Goal: Task Accomplishment & Management: Complete application form

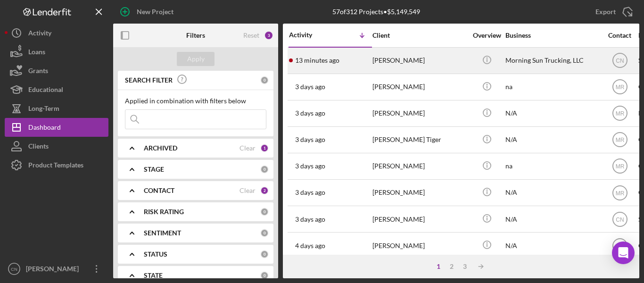
click at [392, 52] on div "[PERSON_NAME]" at bounding box center [420, 60] width 94 height 25
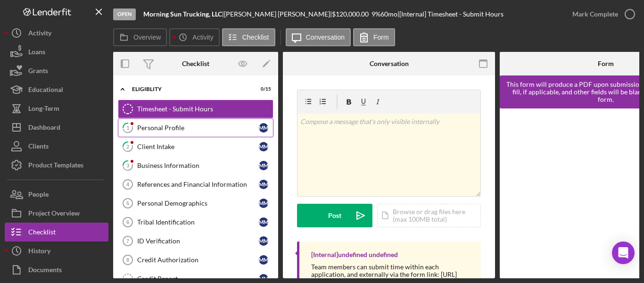
click at [152, 127] on div "Personal Profile" at bounding box center [198, 128] width 122 height 8
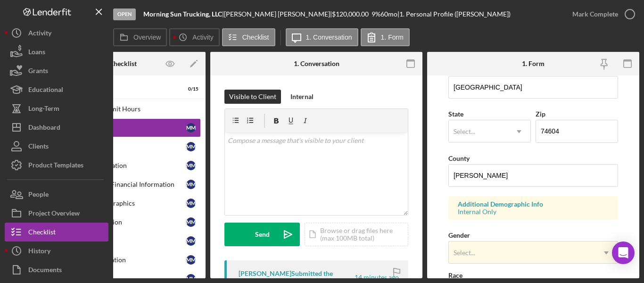
scroll to position [236, 0]
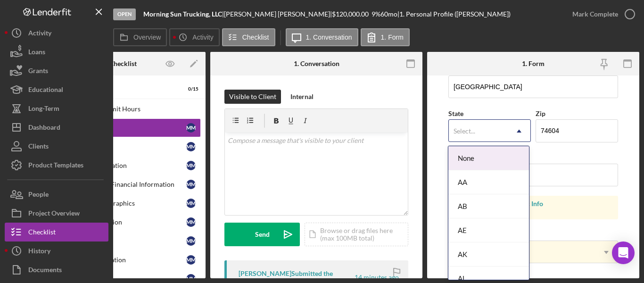
click at [494, 124] on div "Select..." at bounding box center [478, 131] width 59 height 22
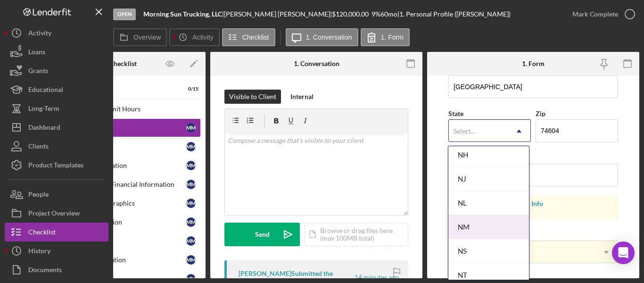
scroll to position [1179, 0]
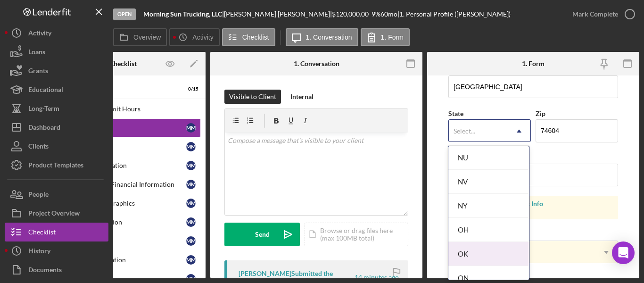
click at [458, 250] on div "OK" at bounding box center [489, 254] width 81 height 24
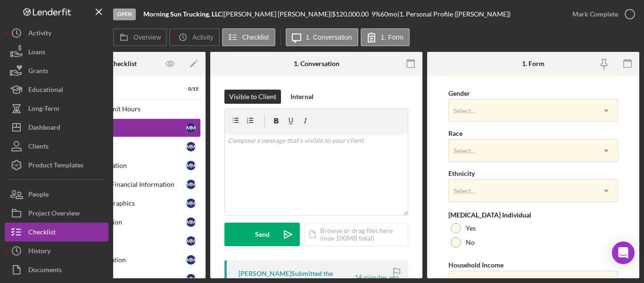
scroll to position [430, 0]
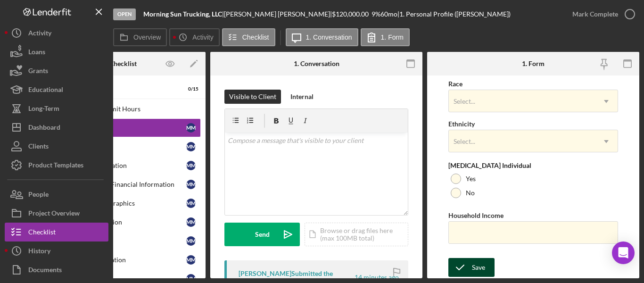
click at [478, 265] on div "Save" at bounding box center [478, 267] width 13 height 19
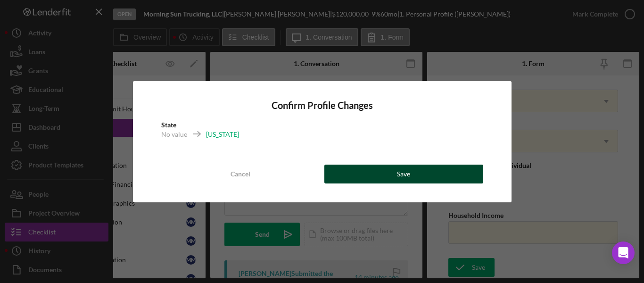
click at [415, 175] on button "Save" at bounding box center [404, 174] width 159 height 19
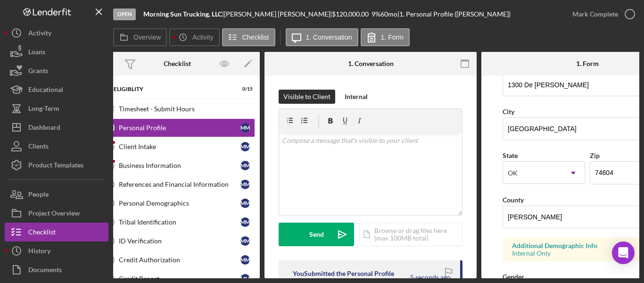
scroll to position [0, 0]
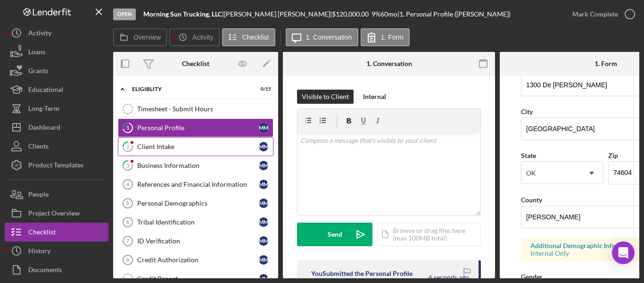
click at [143, 142] on link "2 Client Intake M M" at bounding box center [196, 146] width 156 height 19
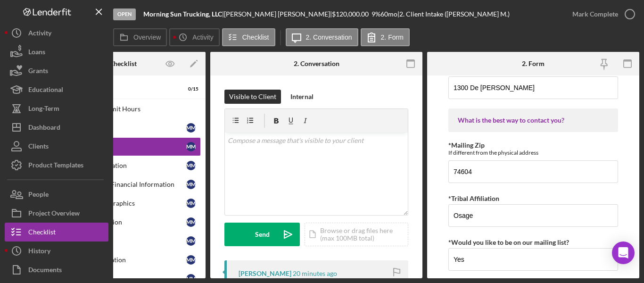
scroll to position [1208, 0]
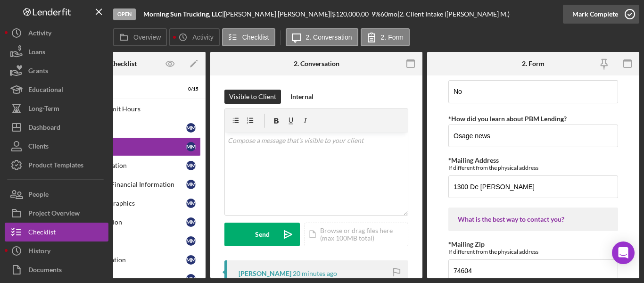
click at [630, 14] on icon "button" at bounding box center [630, 14] width 24 height 24
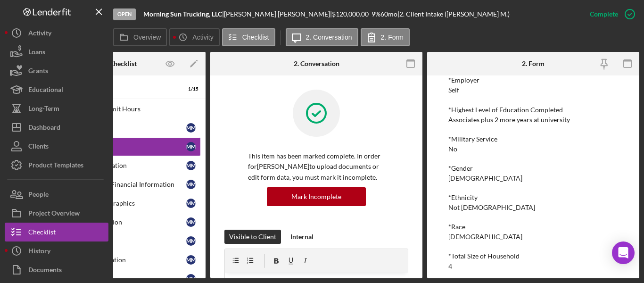
scroll to position [0, 0]
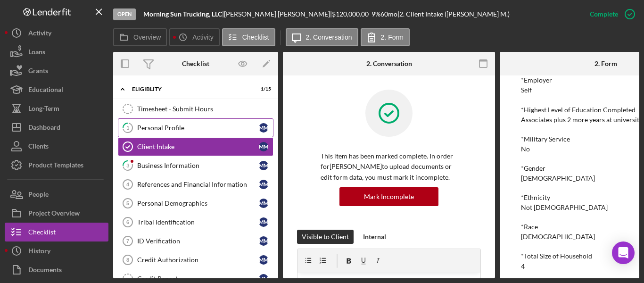
click at [153, 122] on link "1 Personal Profile M M" at bounding box center [196, 127] width 156 height 19
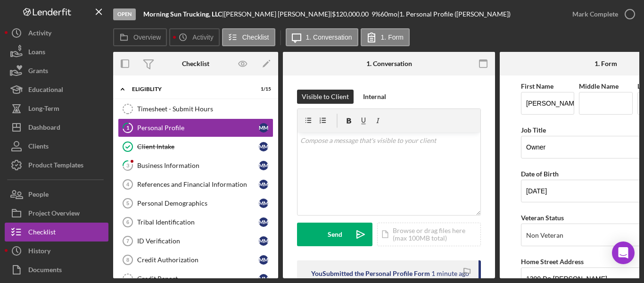
click at [467, 279] on div "Open Morning Sun Trucking, LLC | Mckenzie Meade | $120,000.00 9 % 60 mo | 1. Pe…" at bounding box center [322, 141] width 644 height 283
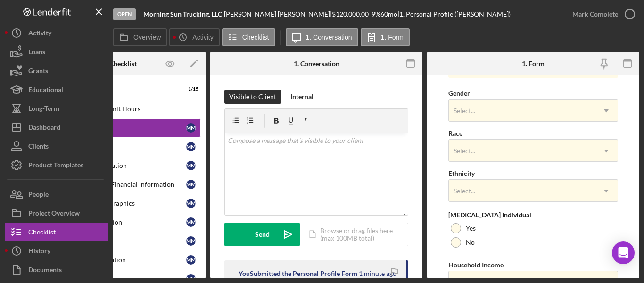
scroll to position [330, 0]
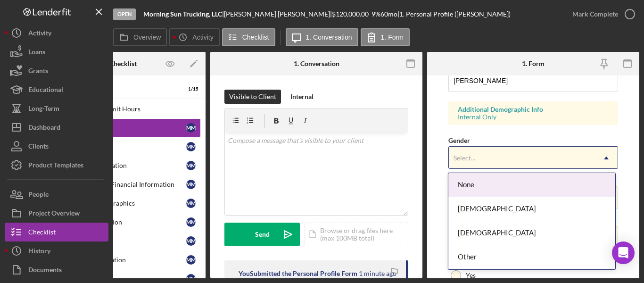
click at [477, 154] on div "Select..." at bounding box center [522, 158] width 146 height 22
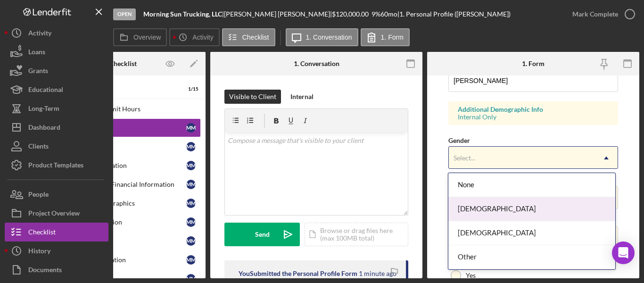
click at [464, 209] on div "[DEMOGRAPHIC_DATA]" at bounding box center [532, 209] width 167 height 24
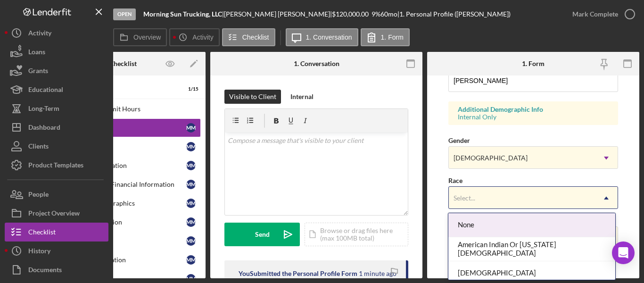
click at [476, 197] on div "Select..." at bounding box center [465, 198] width 24 height 8
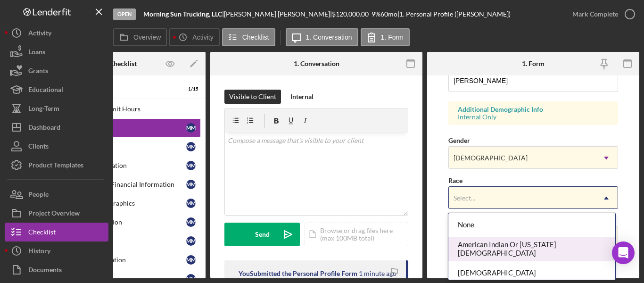
click at [482, 249] on div "American Indian Or [US_STATE][DEMOGRAPHIC_DATA]" at bounding box center [532, 249] width 167 height 24
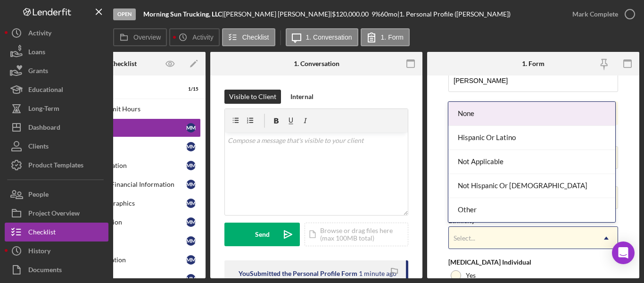
click at [481, 235] on div "Select..." at bounding box center [522, 238] width 146 height 22
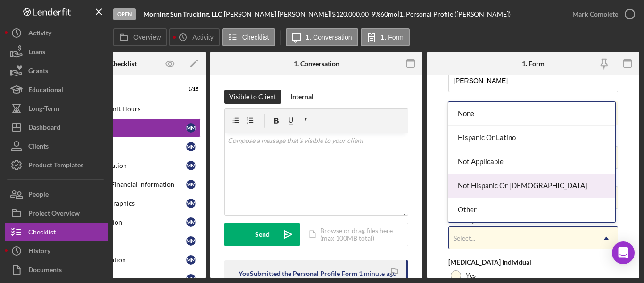
click at [476, 180] on div "Not Hispanic Or [DEMOGRAPHIC_DATA]" at bounding box center [532, 186] width 167 height 24
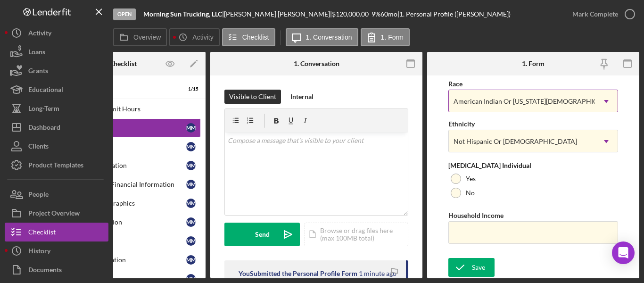
scroll to position [430, 0]
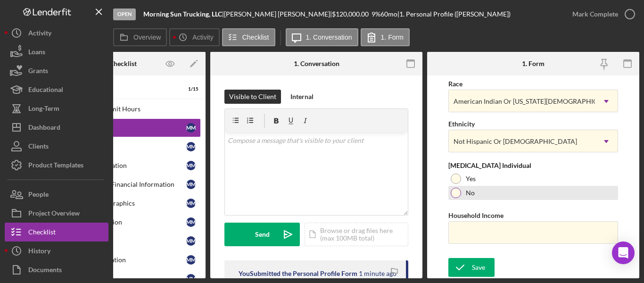
click at [462, 188] on div "No" at bounding box center [534, 193] width 170 height 14
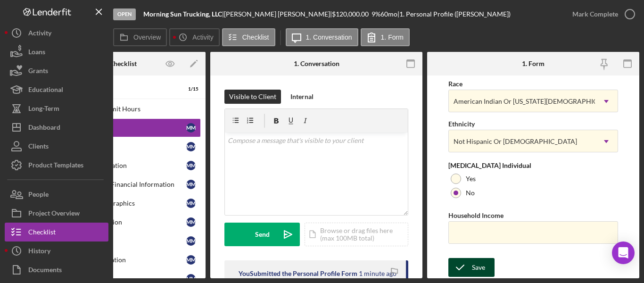
click at [480, 263] on div "Save" at bounding box center [478, 267] width 13 height 19
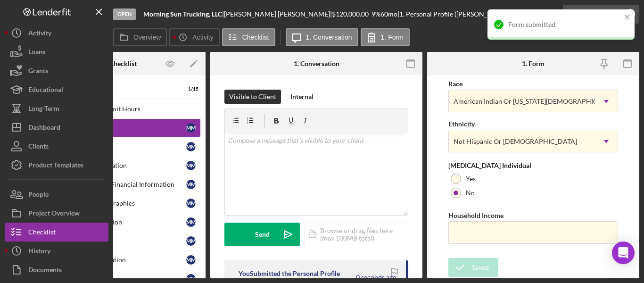
click at [631, 13] on div "Form submitted" at bounding box center [561, 29] width 151 height 42
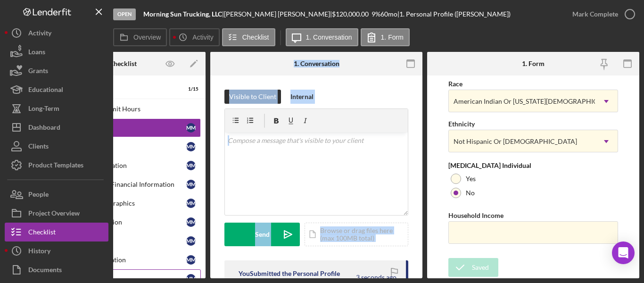
scroll to position [0, 0]
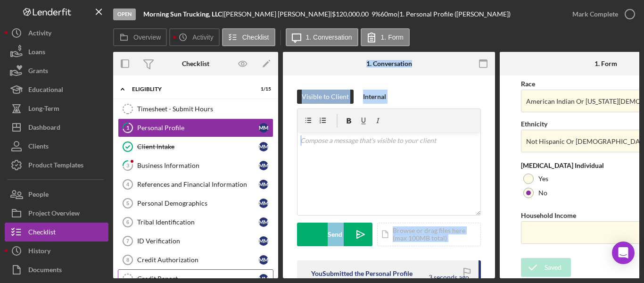
drag, startPoint x: 224, startPoint y: 275, endPoint x: 114, endPoint y: 272, distance: 109.9
click at [114, 272] on div "Overview Internal Workflow Stage Open Icon/Dropdown Arrow Archive (can unarchiv…" at bounding box center [376, 165] width 526 height 226
click at [150, 166] on div "Business Information" at bounding box center [198, 166] width 122 height 8
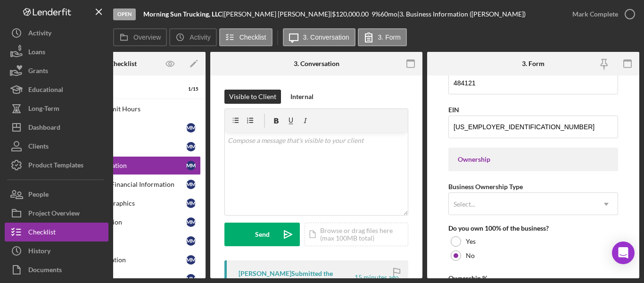
scroll to position [425, 0]
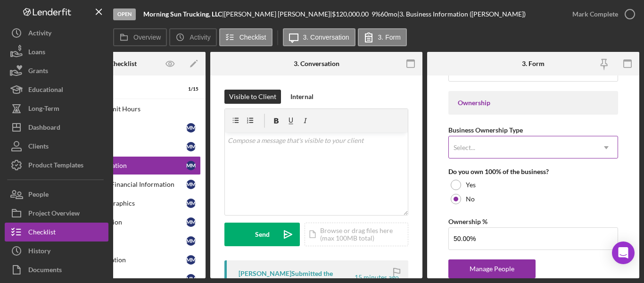
click at [589, 154] on div "Select..." at bounding box center [522, 148] width 146 height 22
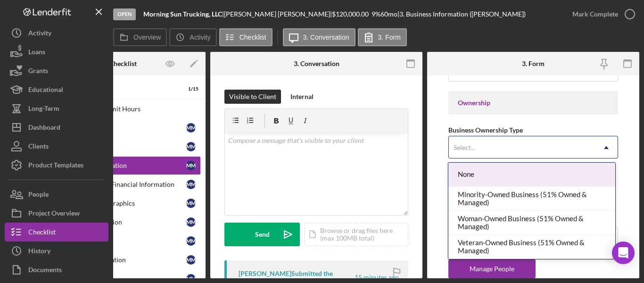
click at [589, 154] on div "Select..." at bounding box center [522, 148] width 146 height 22
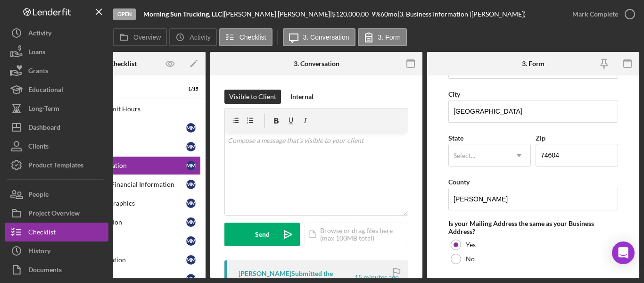
scroll to position [708, 0]
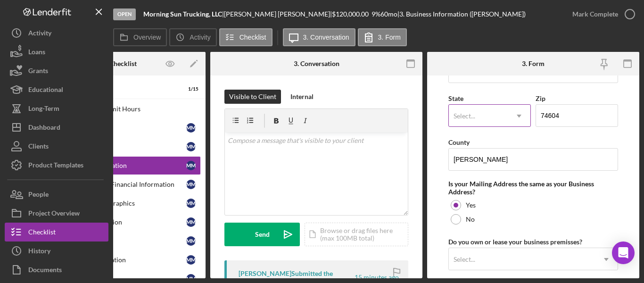
click at [460, 118] on div "Select..." at bounding box center [465, 116] width 22 height 8
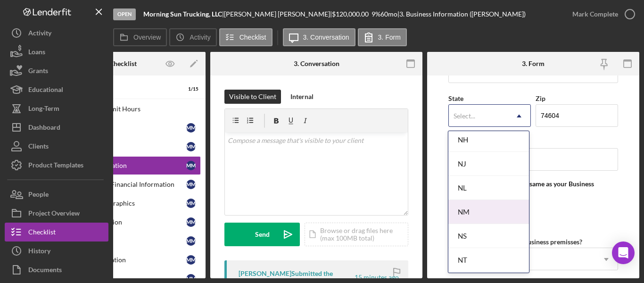
scroll to position [1179, 0]
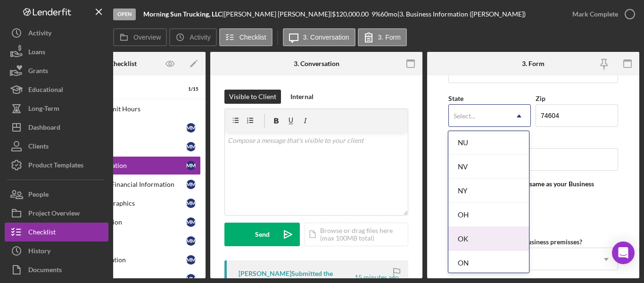
click at [464, 236] on div "OK" at bounding box center [489, 239] width 81 height 24
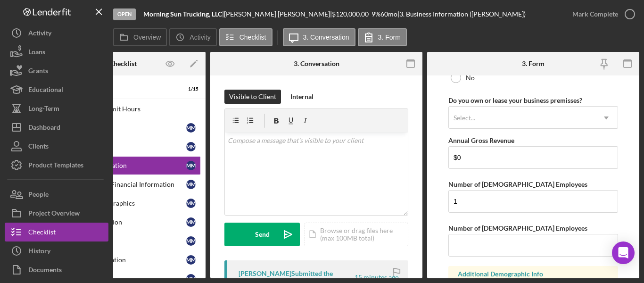
scroll to position [927, 0]
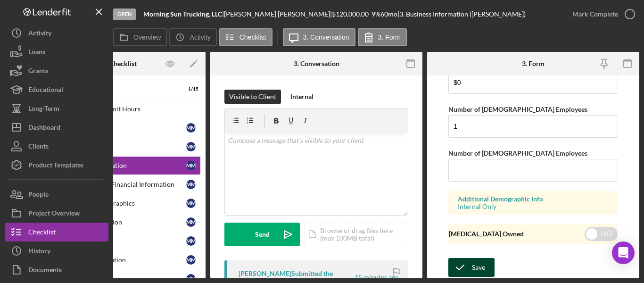
click at [474, 262] on div "Save" at bounding box center [478, 267] width 13 height 19
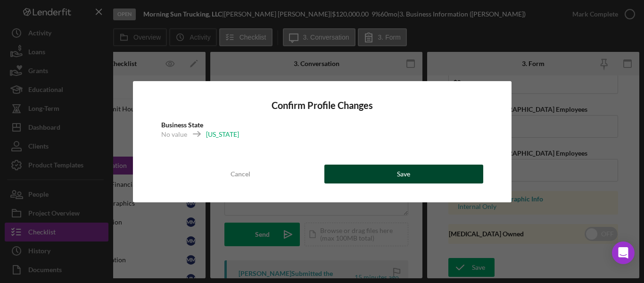
click at [419, 167] on button "Save" at bounding box center [404, 174] width 159 height 19
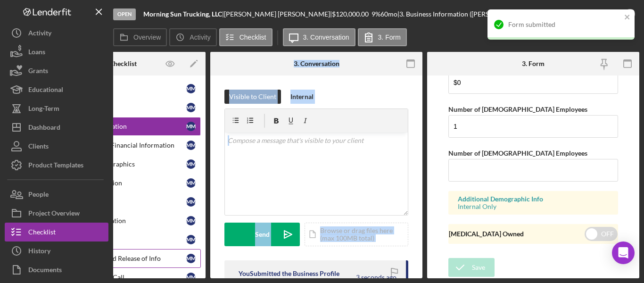
scroll to position [52, 0]
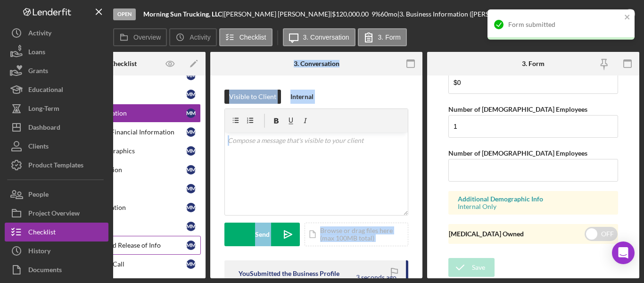
drag, startPoint x: 241, startPoint y: 274, endPoint x: 154, endPoint y: 267, distance: 87.0
click at [154, 267] on div "Overview Internal Workflow Stage Open Icon/Dropdown Arrow Archive (can unarchiv…" at bounding box center [376, 165] width 526 height 226
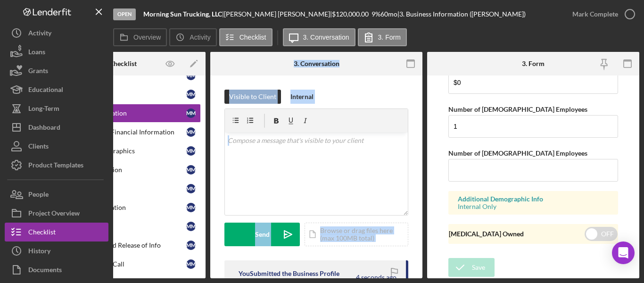
scroll to position [0, 0]
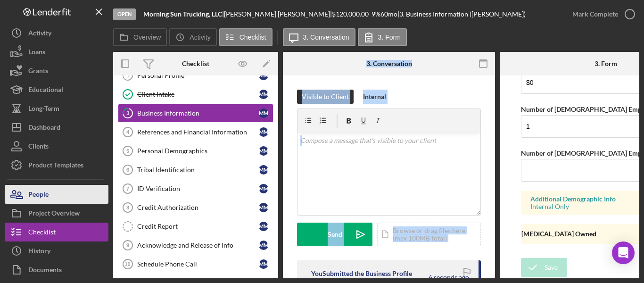
click at [45, 193] on div "People" at bounding box center [38, 195] width 20 height 21
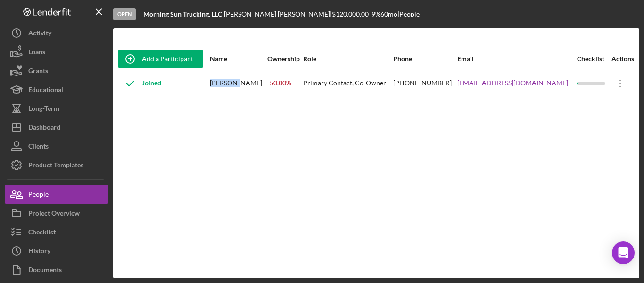
drag, startPoint x: 246, startPoint y: 85, endPoint x: 219, endPoint y: 86, distance: 27.4
click at [219, 86] on div "[PERSON_NAME]" at bounding box center [238, 84] width 56 height 24
copy div "[PERSON_NAME]"
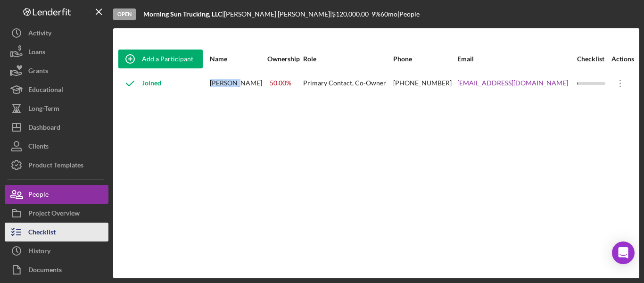
click at [39, 228] on div "Checklist" at bounding box center [41, 233] width 27 height 21
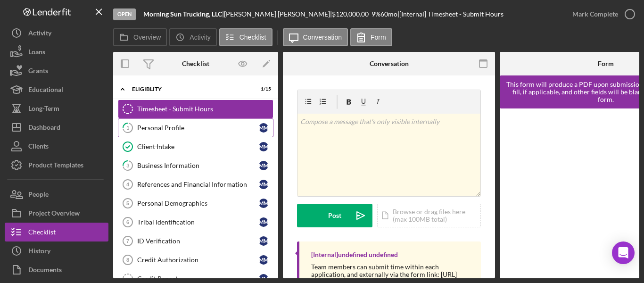
click at [157, 124] on div "Personal Profile" at bounding box center [198, 128] width 122 height 8
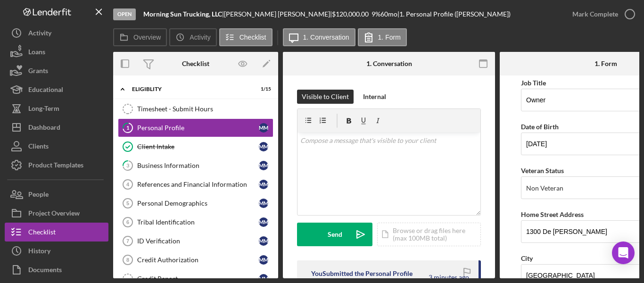
scroll to position [0, 73]
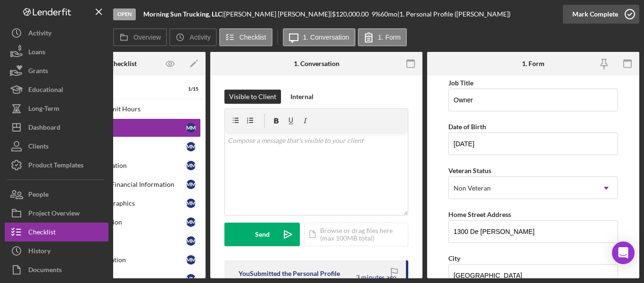
click at [630, 12] on icon "button" at bounding box center [630, 14] width 24 height 24
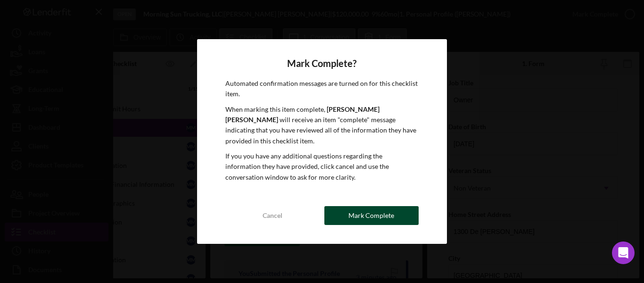
click at [367, 207] on div "Mark Complete" at bounding box center [372, 215] width 46 height 19
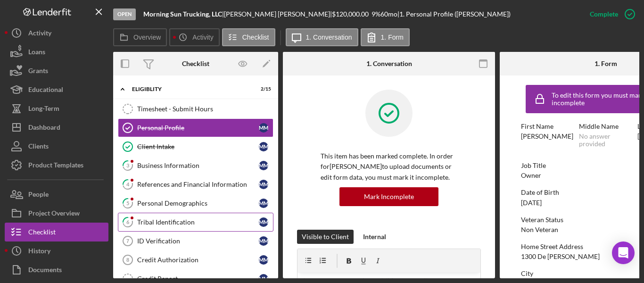
click at [152, 218] on div "Tribal Identification" at bounding box center [198, 222] width 122 height 8
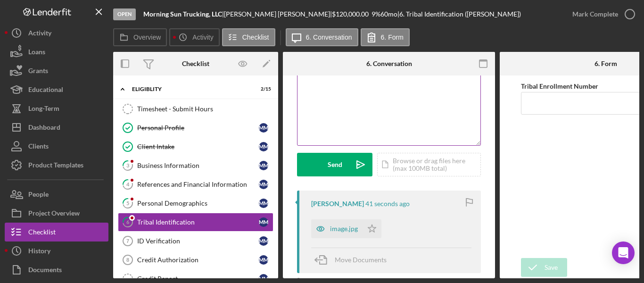
scroll to position [142, 0]
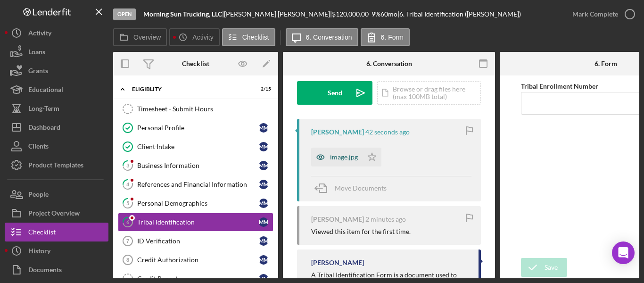
click at [341, 154] on div "image.jpg" at bounding box center [344, 157] width 28 height 8
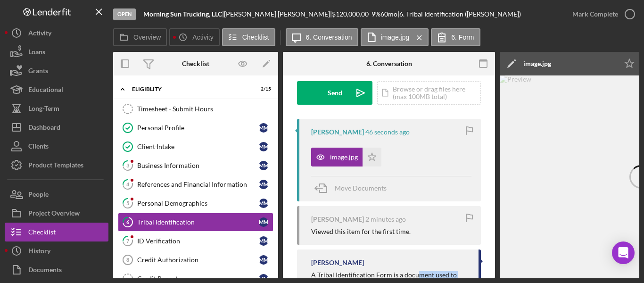
drag, startPoint x: 418, startPoint y: 278, endPoint x: 491, endPoint y: 280, distance: 73.1
click at [491, 280] on div "Open Morning Sun Trucking, LLC | [PERSON_NAME] | $120,000.00 9 % 60 mo | 6. Tri…" at bounding box center [322, 141] width 644 height 283
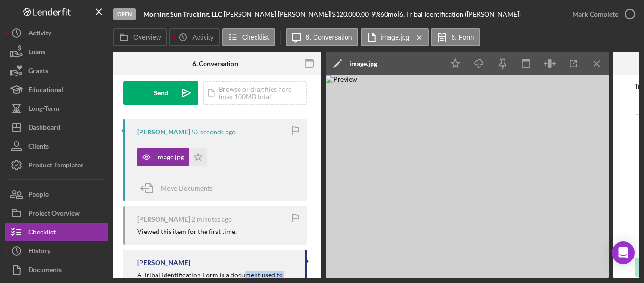
scroll to position [0, 205]
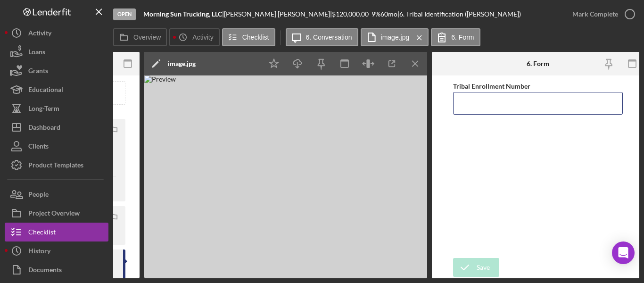
scroll to position [0, 357]
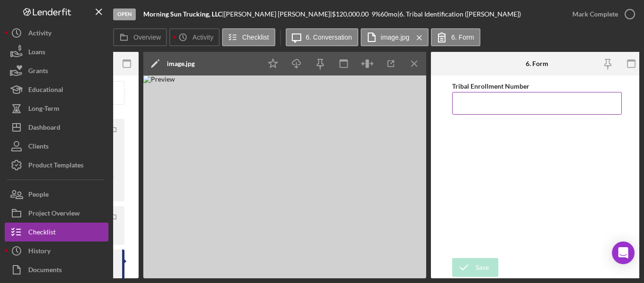
click at [475, 104] on input "Tribal Enrollment Number" at bounding box center [537, 103] width 170 height 23
type input "003697"
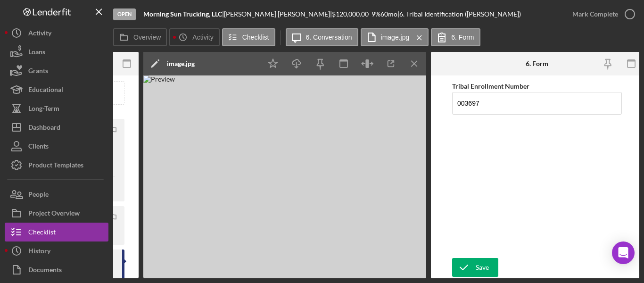
click at [476, 250] on div "Tribal Enrollment Number 003697" at bounding box center [537, 166] width 170 height 173
click at [475, 267] on icon "submit" at bounding box center [464, 268] width 24 height 24
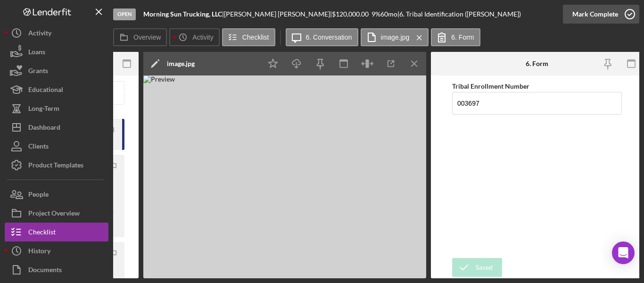
click at [630, 13] on div "Open Morning Sun Trucking, LLC | [PERSON_NAME] | $120,000.00 9 % 60 mo | 6. Tri…" at bounding box center [322, 141] width 644 height 283
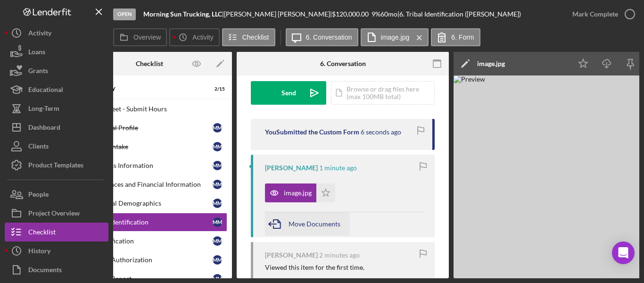
scroll to position [0, 51]
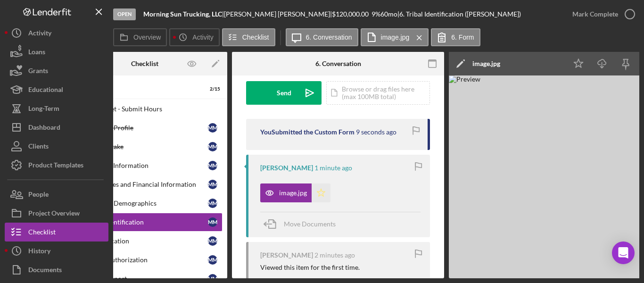
click at [319, 192] on polygon "button" at bounding box center [321, 193] width 8 height 8
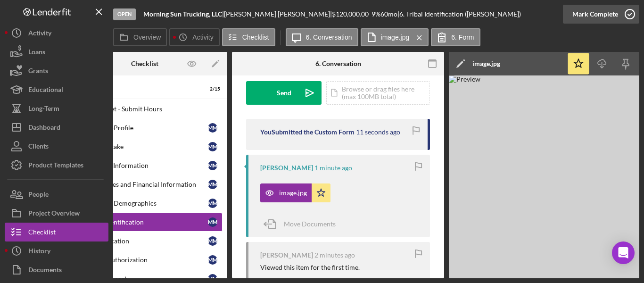
click at [632, 14] on icon "button" at bounding box center [630, 14] width 24 height 24
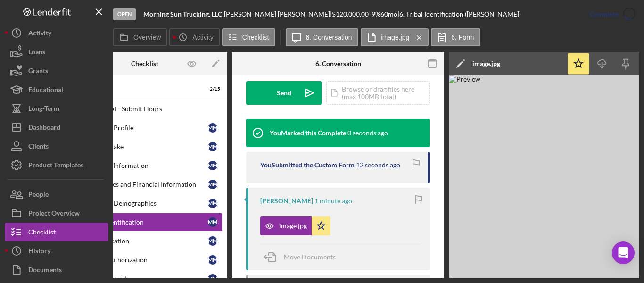
scroll to position [0, 0]
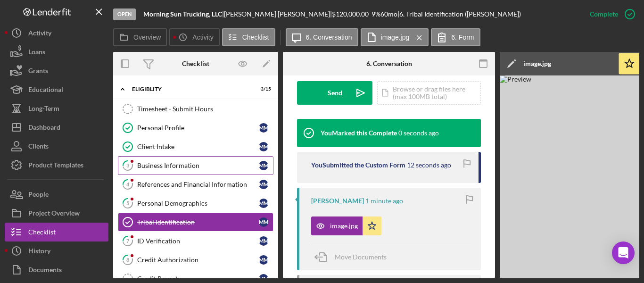
click at [160, 164] on div "Business Information" at bounding box center [198, 166] width 122 height 8
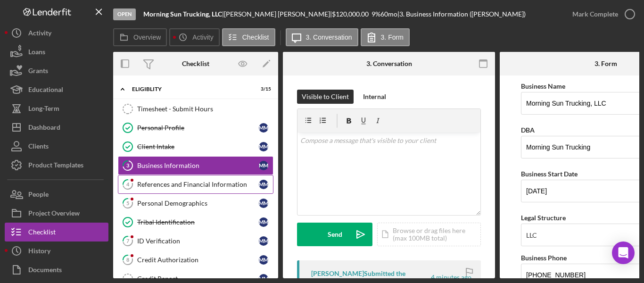
click at [149, 183] on div "References and Financial Information" at bounding box center [198, 185] width 122 height 8
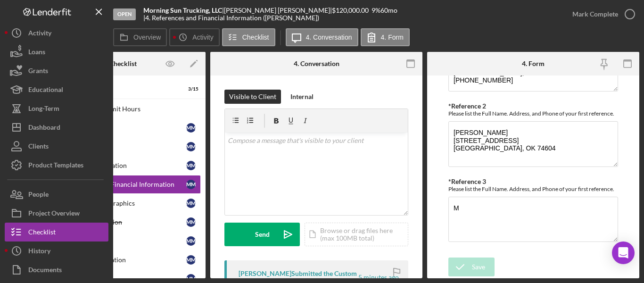
scroll to position [483, 0]
click at [270, 142] on p at bounding box center [317, 140] width 178 height 10
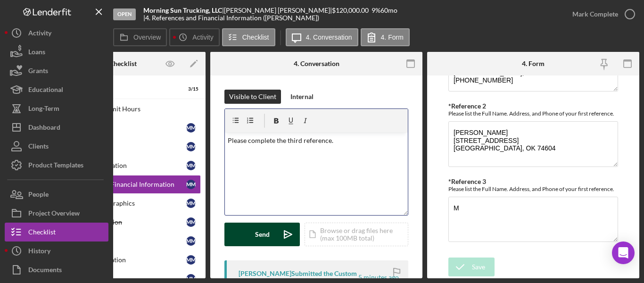
click at [257, 229] on div "Send" at bounding box center [262, 235] width 15 height 24
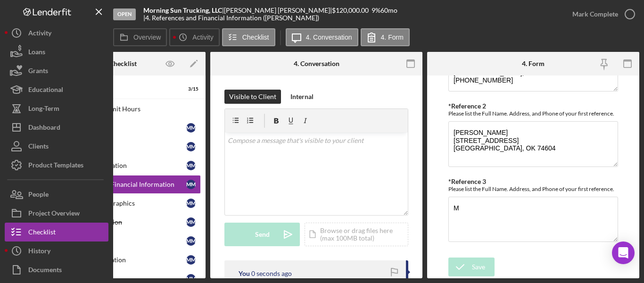
scroll to position [0, 0]
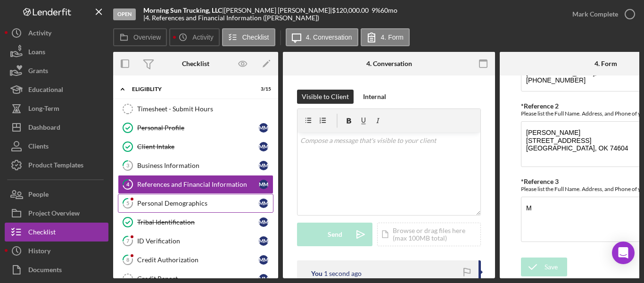
click at [176, 201] on div "Personal Demographics" at bounding box center [198, 204] width 122 height 8
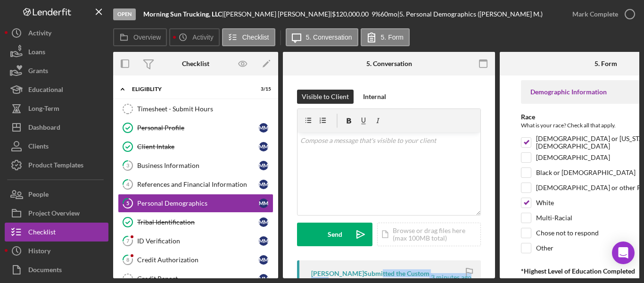
drag, startPoint x: 377, startPoint y: 275, endPoint x: 492, endPoint y: 275, distance: 115.1
click at [492, 275] on div "Visible to Client Internal v Color teal Color pink Remove color Add row above A…" at bounding box center [389, 275] width 212 height 400
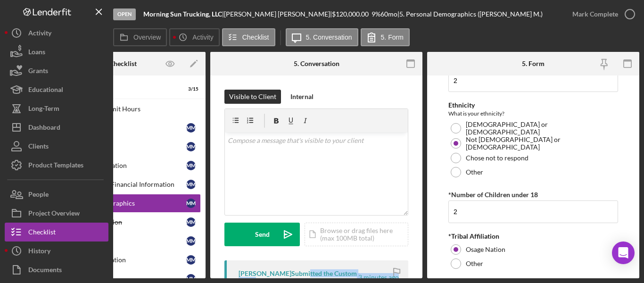
scroll to position [586, 0]
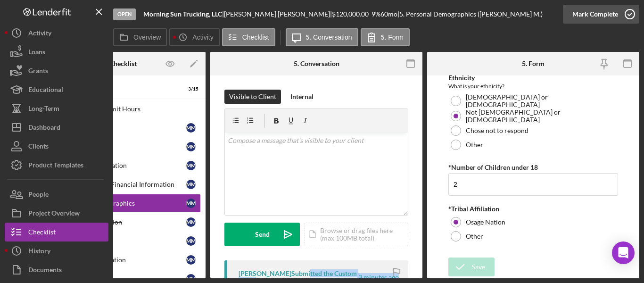
click at [636, 15] on icon "button" at bounding box center [630, 14] width 24 height 24
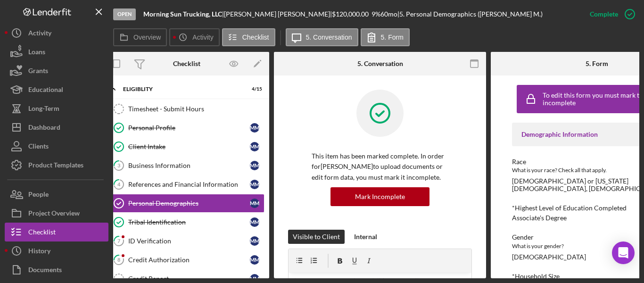
scroll to position [0, 0]
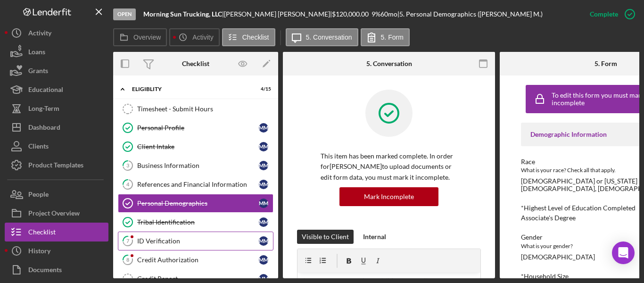
click at [165, 238] on div "ID Verification" at bounding box center [198, 241] width 122 height 8
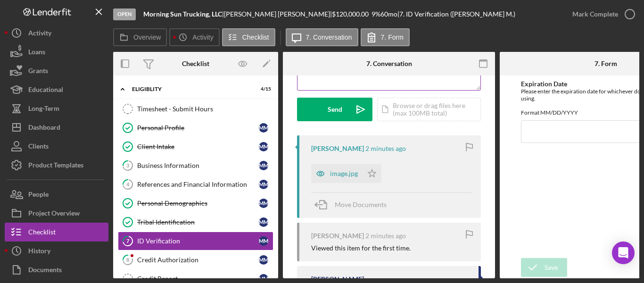
scroll to position [142, 0]
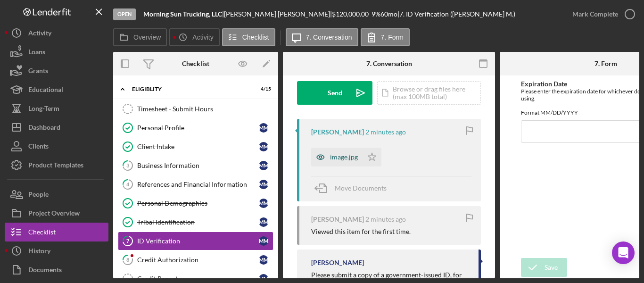
click at [346, 157] on div "image.jpg" at bounding box center [344, 157] width 28 height 8
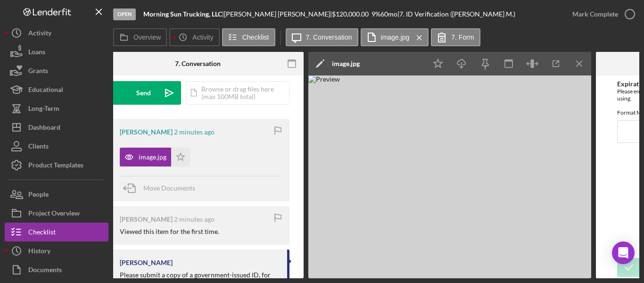
scroll to position [0, 195]
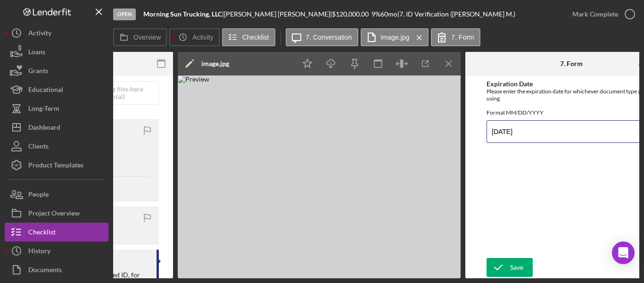
scroll to position [0, 323]
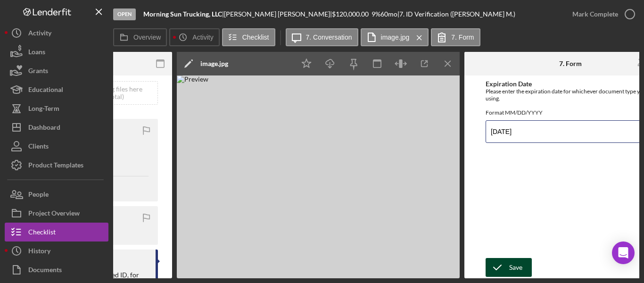
type input "[DATE]"
click at [514, 261] on div "Save" at bounding box center [515, 267] width 13 height 19
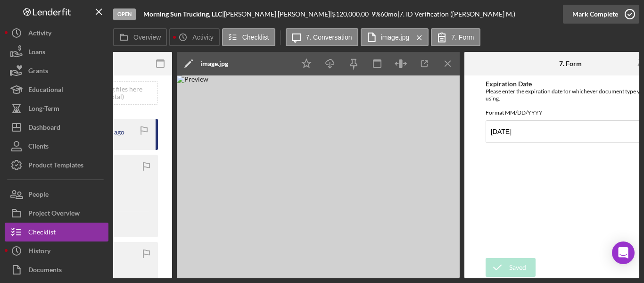
click at [625, 11] on icon "button" at bounding box center [630, 14] width 24 height 24
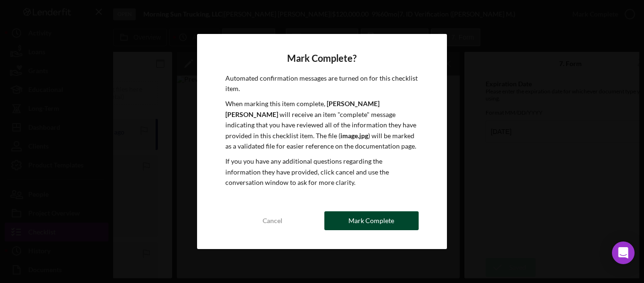
click at [362, 215] on div "Mark Complete" at bounding box center [372, 220] width 46 height 19
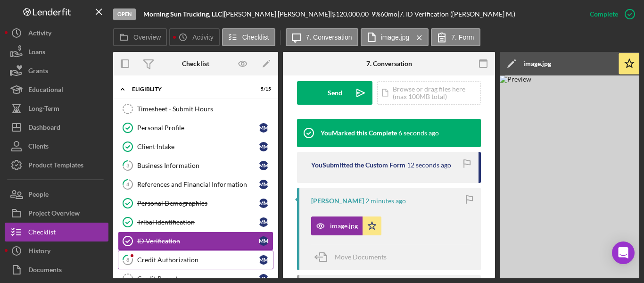
click at [176, 252] on link "8 Credit Authorization M M" at bounding box center [196, 259] width 156 height 19
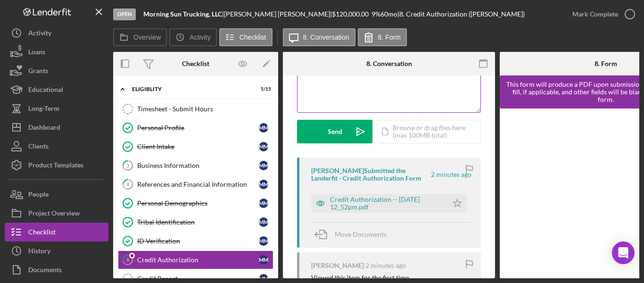
scroll to position [142, 0]
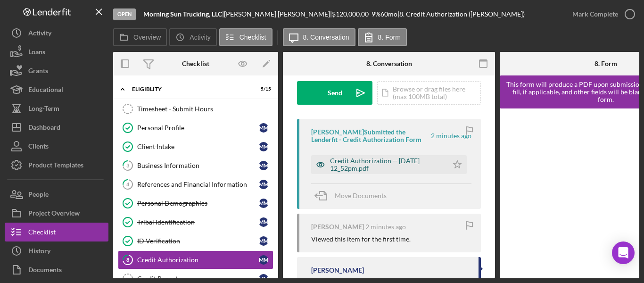
click at [361, 159] on div "Credit Authorization -- [DATE] 12_52pm.pdf" at bounding box center [386, 164] width 113 height 15
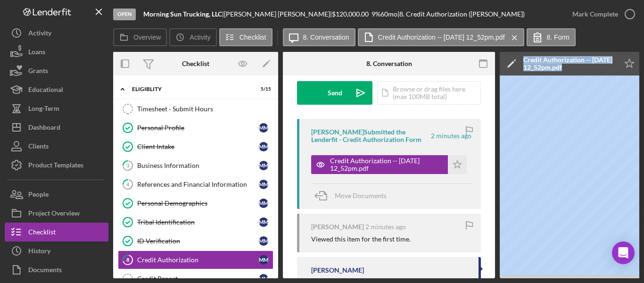
drag, startPoint x: 409, startPoint y: 275, endPoint x: 519, endPoint y: 277, distance: 109.9
click at [519, 277] on div "Overview Internal Workflow Stage Open Icon/Dropdown Arrow Archive (can unarchiv…" at bounding box center [376, 165] width 526 height 226
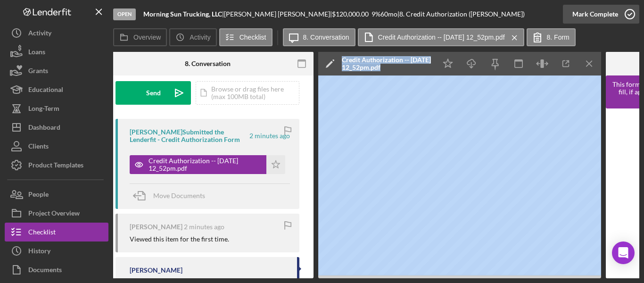
click at [630, 13] on icon "button" at bounding box center [630, 14] width 24 height 24
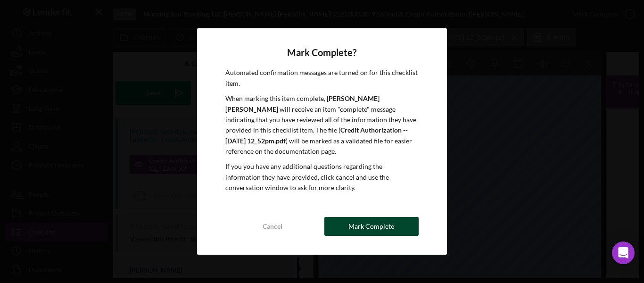
click at [373, 217] on div "Mark Complete" at bounding box center [372, 226] width 46 height 19
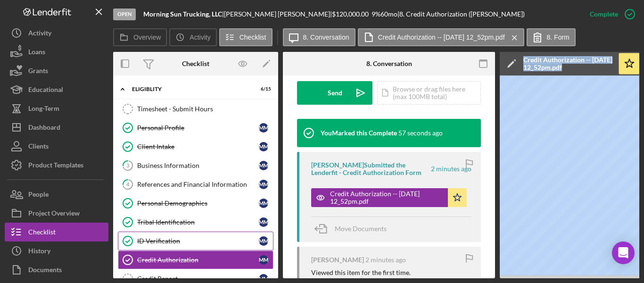
click at [161, 241] on div "ID Verification" at bounding box center [198, 241] width 122 height 8
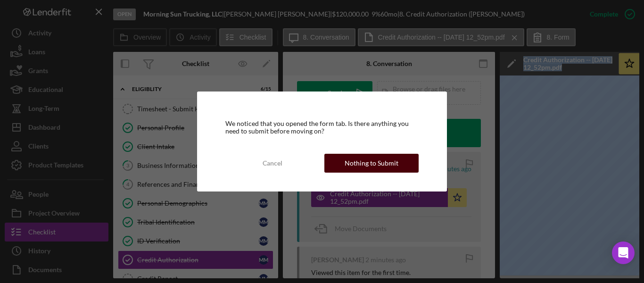
click at [352, 161] on div "Nothing to Submit" at bounding box center [372, 163] width 54 height 19
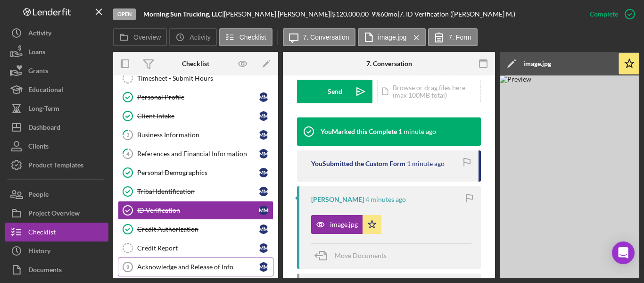
scroll to position [47, 0]
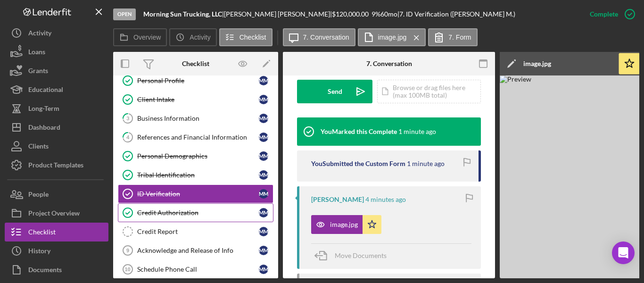
click at [165, 212] on div "Credit Authorization" at bounding box center [198, 213] width 122 height 8
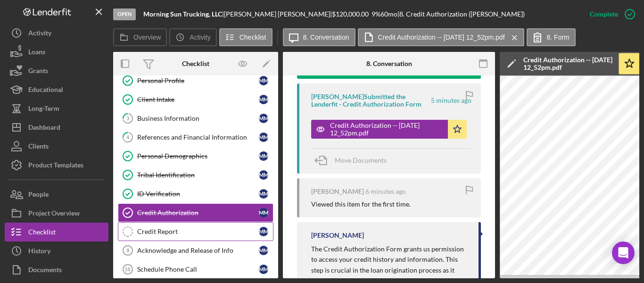
click at [146, 234] on div "Credit Report" at bounding box center [198, 232] width 122 height 8
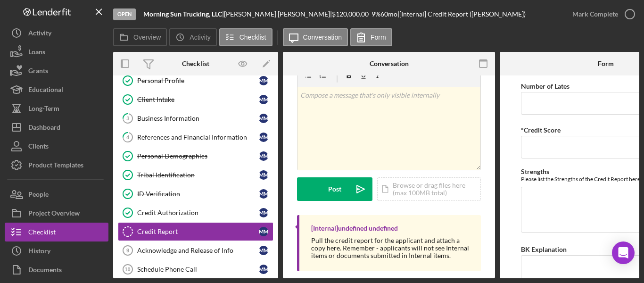
scroll to position [41, 0]
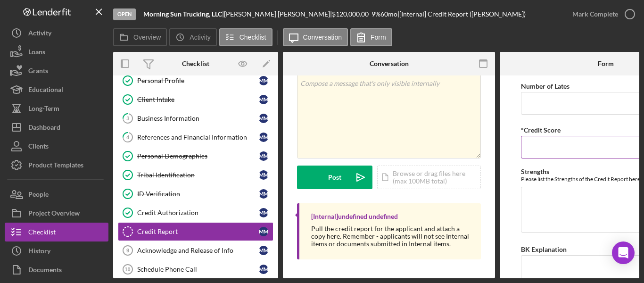
click at [555, 146] on input "*Credit Score" at bounding box center [606, 147] width 170 height 23
type input "830"
click at [410, 171] on div "Icon/Document Browse or drag files here (max 100MB total) Tap to choose files o…" at bounding box center [429, 178] width 104 height 24
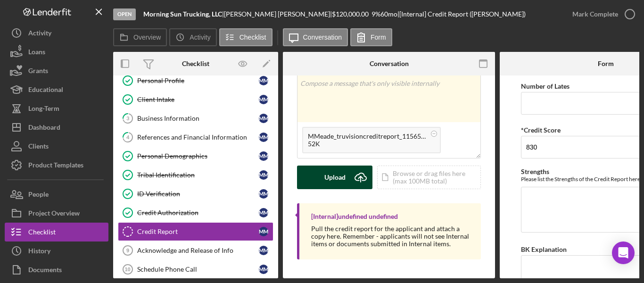
click at [329, 174] on div "Upload" at bounding box center [335, 178] width 21 height 24
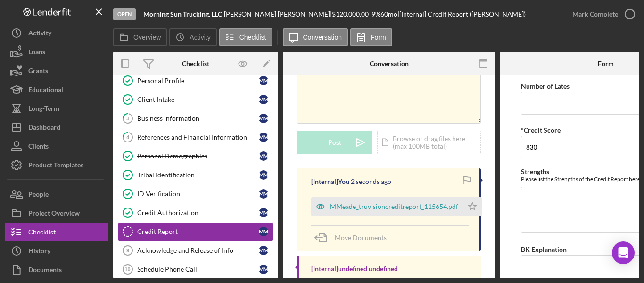
scroll to position [129, 0]
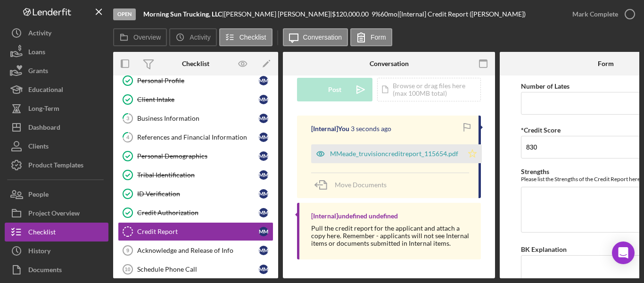
click at [473, 151] on polygon "button" at bounding box center [473, 154] width 8 height 8
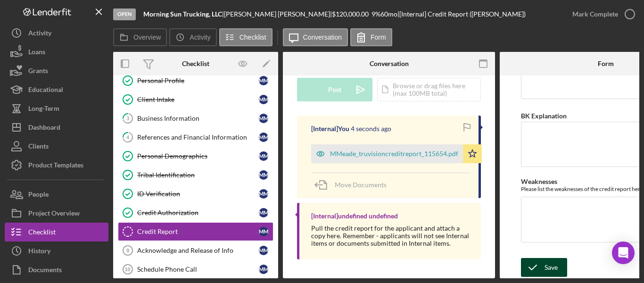
click at [549, 263] on div "Save" at bounding box center [551, 267] width 13 height 19
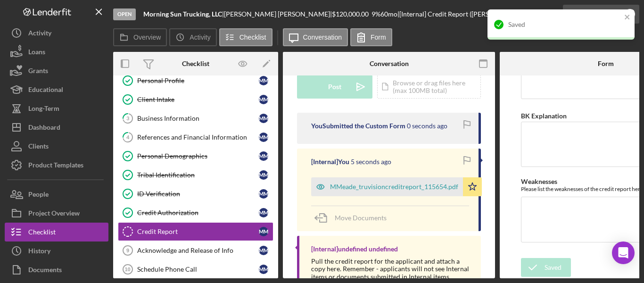
click at [629, 13] on div "Saved" at bounding box center [561, 29] width 151 height 42
click at [159, 247] on div "Acknowledge and Release of Info" at bounding box center [198, 251] width 122 height 8
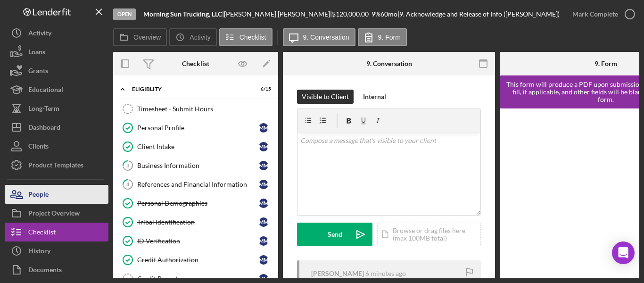
click at [49, 198] on div "People" at bounding box center [38, 195] width 20 height 21
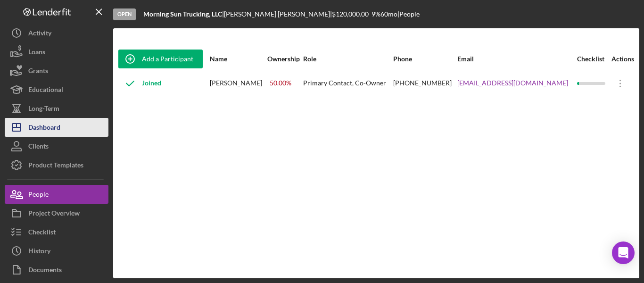
click at [46, 126] on div "Dashboard" at bounding box center [44, 128] width 32 height 21
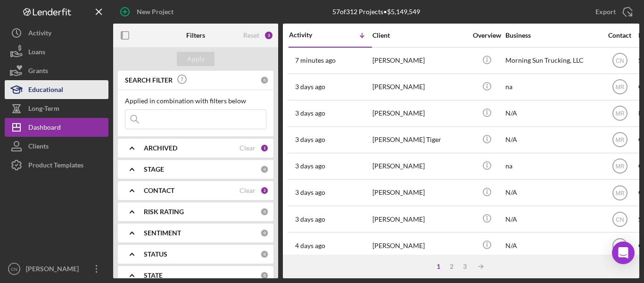
click at [44, 89] on div "Educational" at bounding box center [45, 90] width 35 height 21
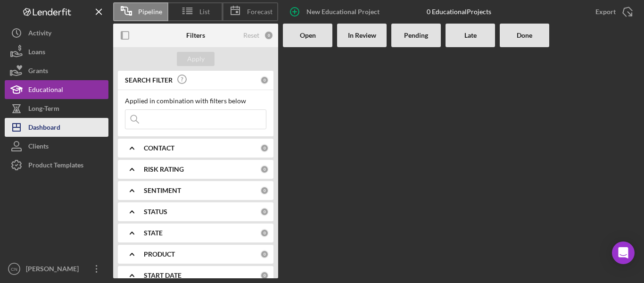
click at [38, 124] on div "Dashboard" at bounding box center [44, 128] width 32 height 21
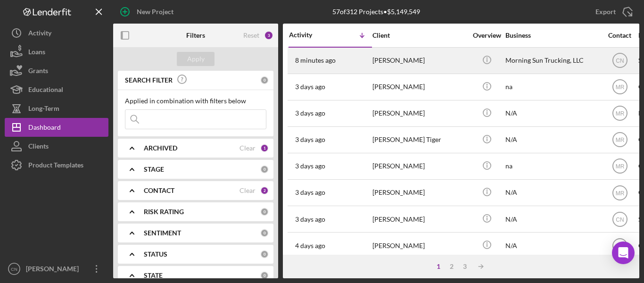
click at [383, 54] on div "[PERSON_NAME]" at bounding box center [420, 60] width 94 height 25
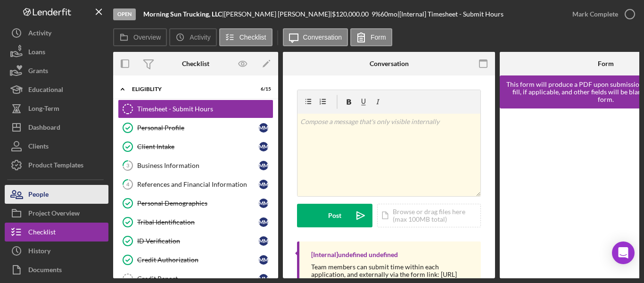
click at [25, 195] on icon "button" at bounding box center [17, 195] width 24 height 24
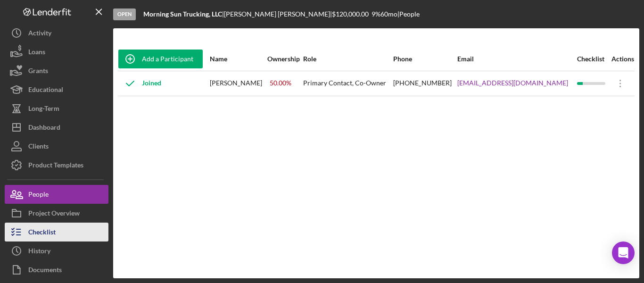
click at [37, 228] on div "Checklist" at bounding box center [41, 233] width 27 height 21
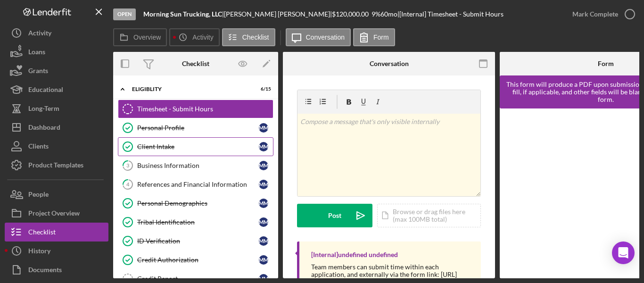
click at [163, 143] on div "Client Intake" at bounding box center [198, 147] width 122 height 8
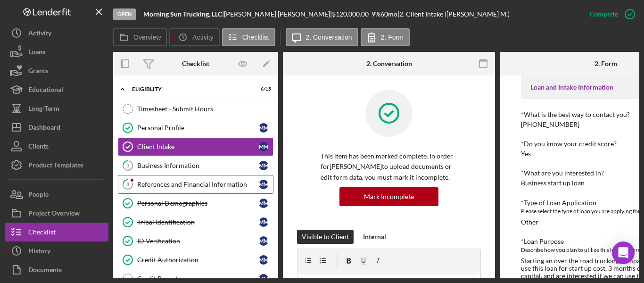
click at [177, 186] on div "References and Financial Information" at bounding box center [198, 185] width 122 height 8
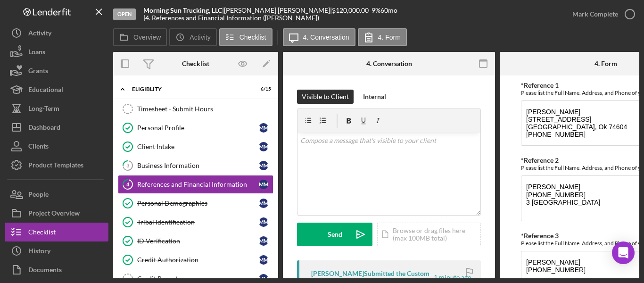
scroll to position [483, 0]
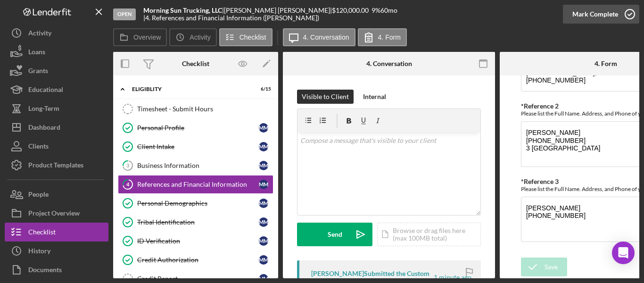
click at [631, 16] on icon "button" at bounding box center [630, 14] width 24 height 24
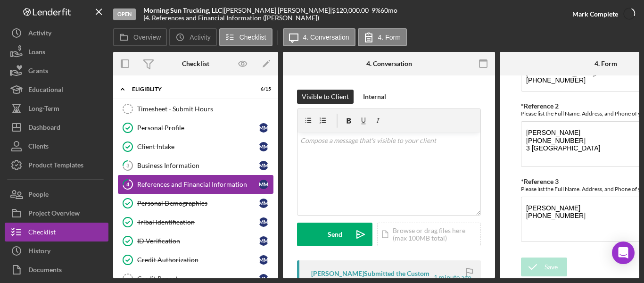
scroll to position [521, 0]
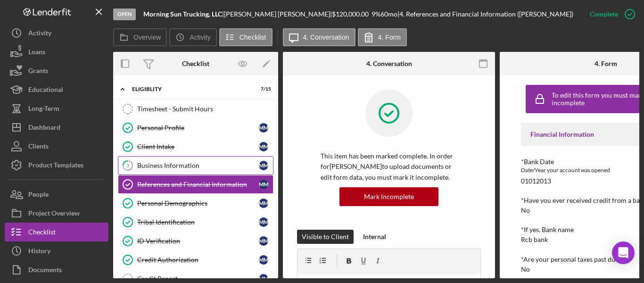
click at [162, 165] on div "Business Information" at bounding box center [198, 166] width 122 height 8
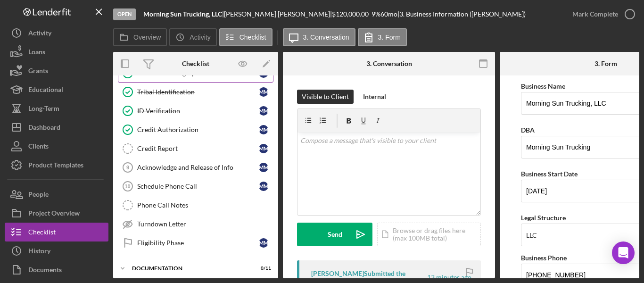
scroll to position [142, 0]
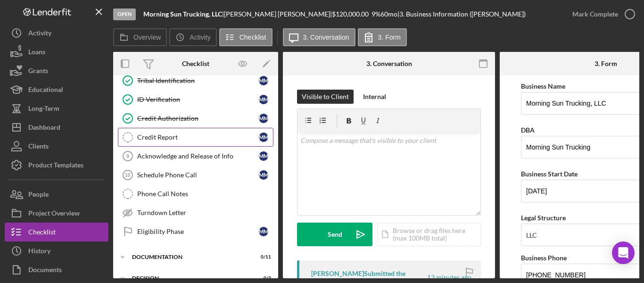
click at [168, 132] on link "Credit Report Credit Report M M" at bounding box center [196, 137] width 156 height 19
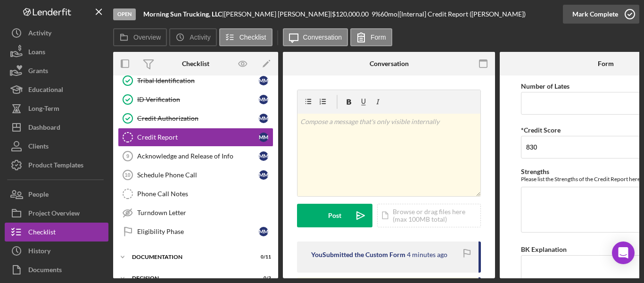
click at [635, 10] on icon "button" at bounding box center [630, 14] width 24 height 24
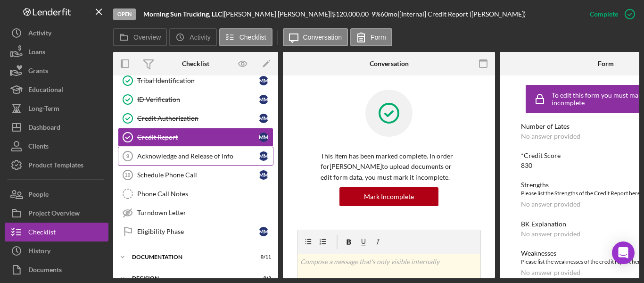
click at [171, 160] on div "Acknowledge and Release of Info" at bounding box center [198, 156] width 122 height 8
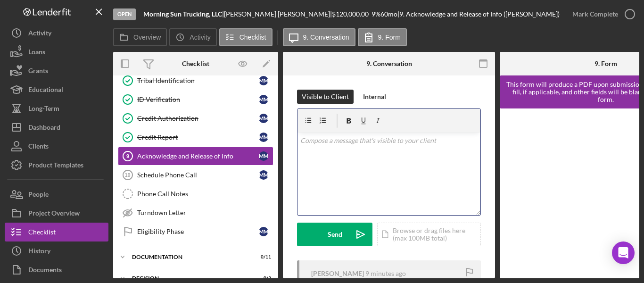
click at [337, 147] on div "v Color teal Color pink Remove color Add row above Add row below Add column bef…" at bounding box center [389, 174] width 183 height 83
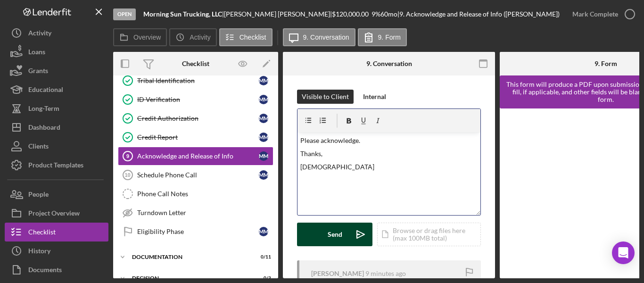
click at [328, 235] on div "Send" at bounding box center [335, 235] width 15 height 24
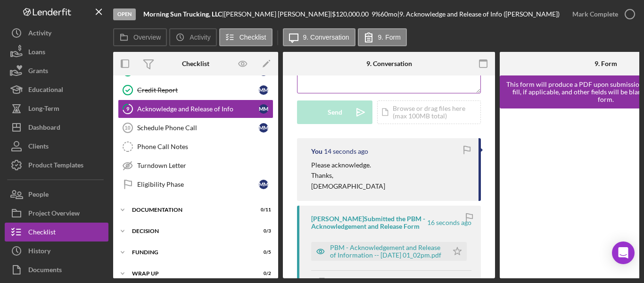
scroll to position [142, 0]
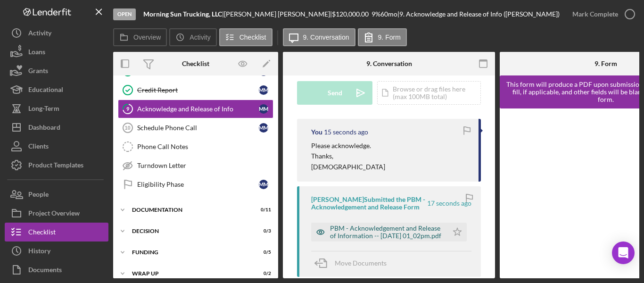
click at [385, 234] on div "PBM - Acknowledgement and Release of Information -- [DATE] 01_02pm.pdf" at bounding box center [386, 232] width 113 height 15
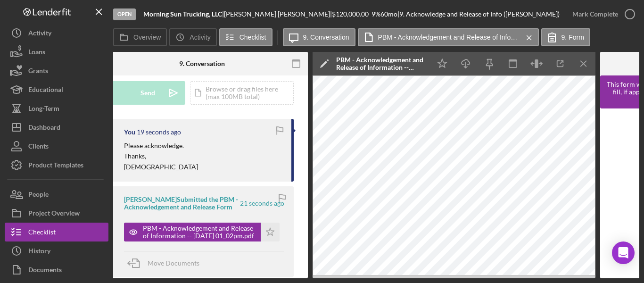
scroll to position [0, 0]
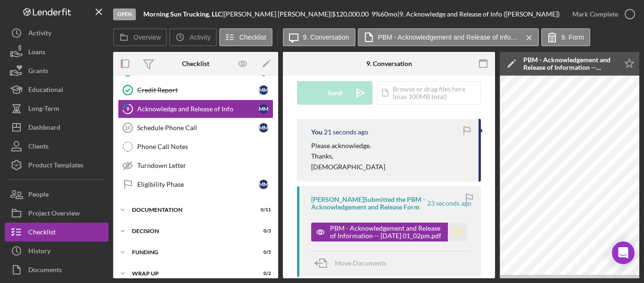
click at [453, 236] on icon "Icon/Star" at bounding box center [457, 232] width 19 height 19
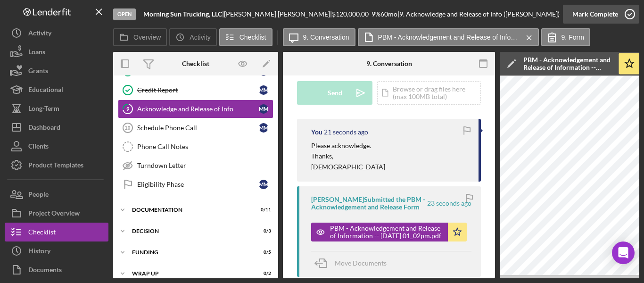
click at [629, 18] on circle "button" at bounding box center [629, 13] width 9 height 9
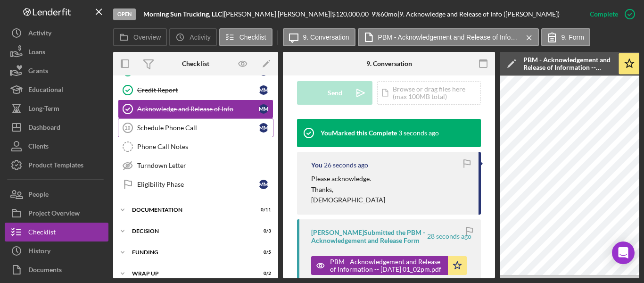
click at [153, 126] on div "Schedule Phone Call" at bounding box center [198, 128] width 122 height 8
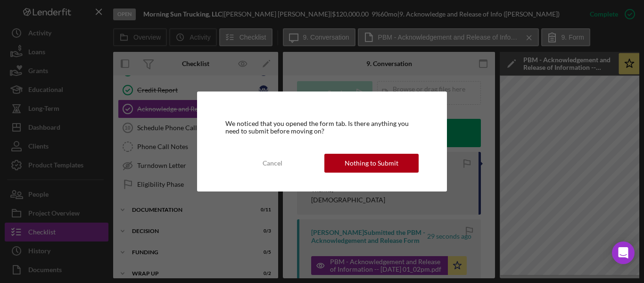
click at [365, 157] on div "Nothing to Submit" at bounding box center [372, 163] width 54 height 19
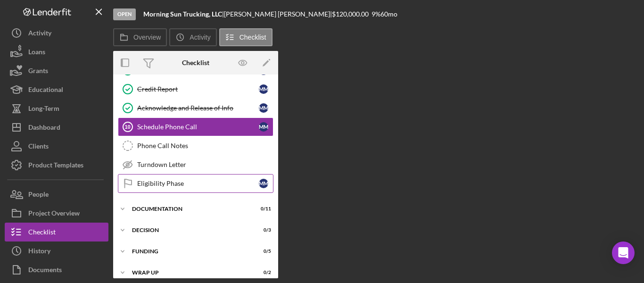
click at [150, 175] on link "Eligibility Phase Eligibility Phase M M" at bounding box center [196, 183] width 156 height 19
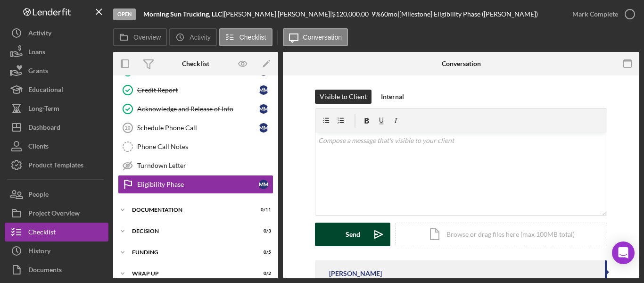
click at [355, 232] on div "Send" at bounding box center [353, 235] width 15 height 24
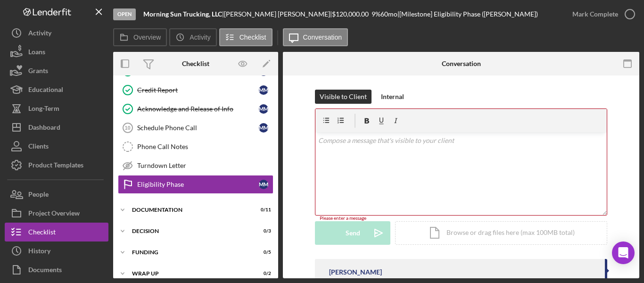
click at [336, 146] on div "v Color teal Color pink Remove color Add row above Add row below Add column bef…" at bounding box center [461, 174] width 291 height 83
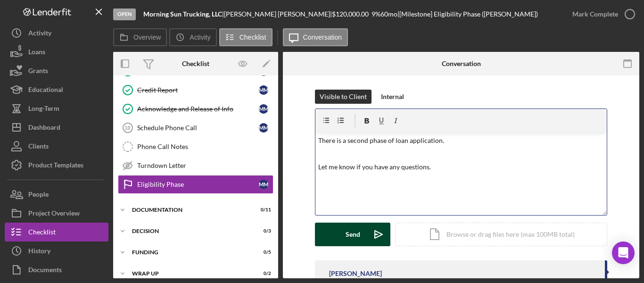
click at [351, 234] on div "Send" at bounding box center [353, 235] width 15 height 24
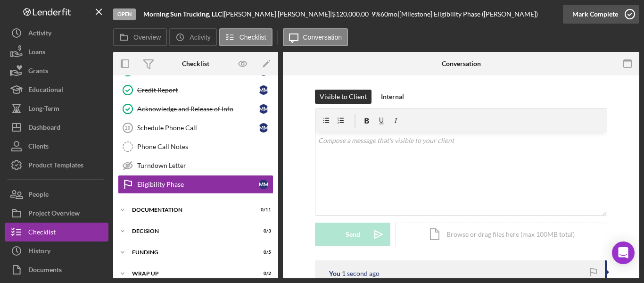
click at [625, 15] on icon "button" at bounding box center [630, 14] width 24 height 24
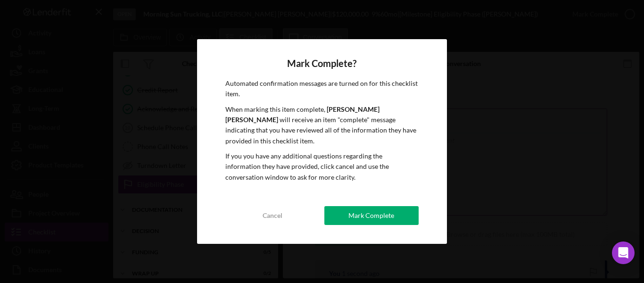
click at [371, 207] on div "Mark Complete" at bounding box center [372, 215] width 46 height 19
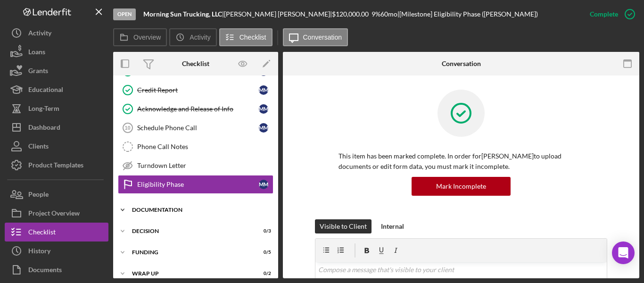
click at [165, 208] on div "Documentation" at bounding box center [199, 210] width 134 height 6
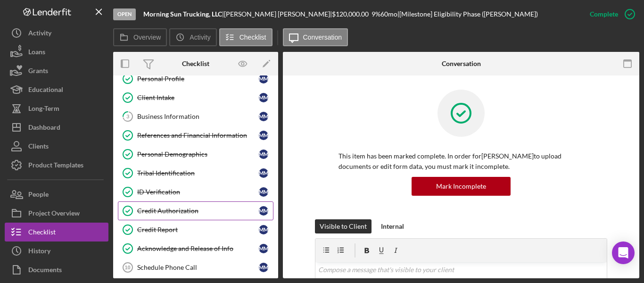
scroll to position [34, 0]
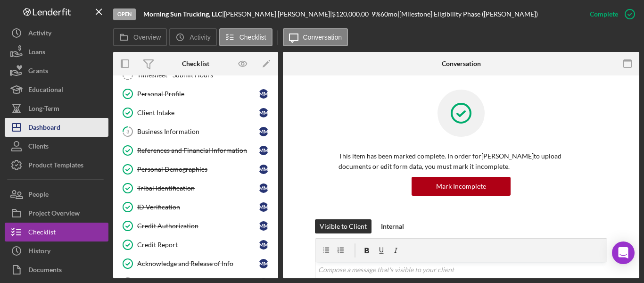
click at [46, 130] on div "Dashboard" at bounding box center [44, 128] width 32 height 21
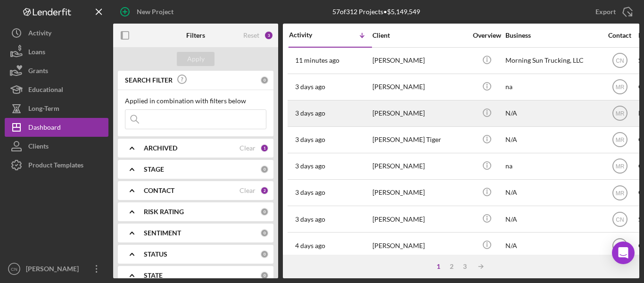
click at [391, 110] on div "[PERSON_NAME]" at bounding box center [420, 113] width 94 height 25
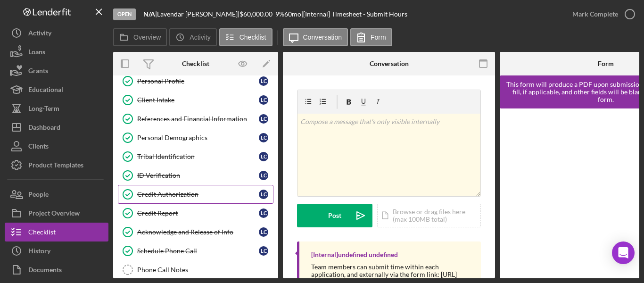
scroll to position [47, 0]
click at [156, 209] on div "Credit Report" at bounding box center [198, 213] width 122 height 8
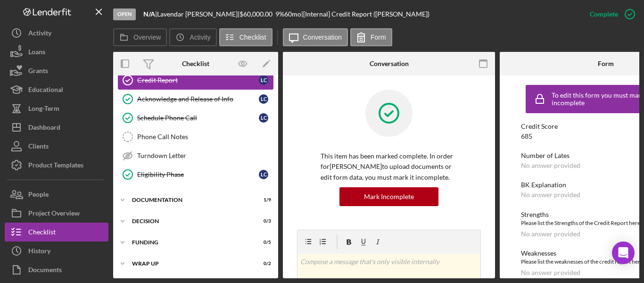
scroll to position [183, 0]
click at [158, 197] on div "Documentation" at bounding box center [199, 200] width 134 height 6
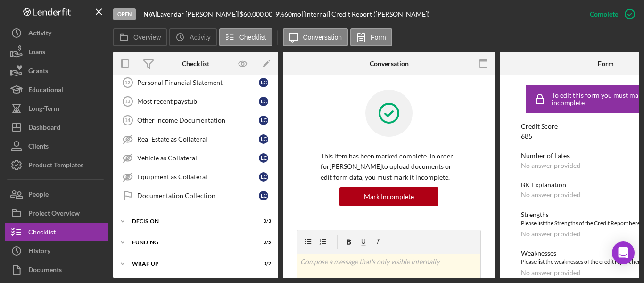
scroll to position [122, 0]
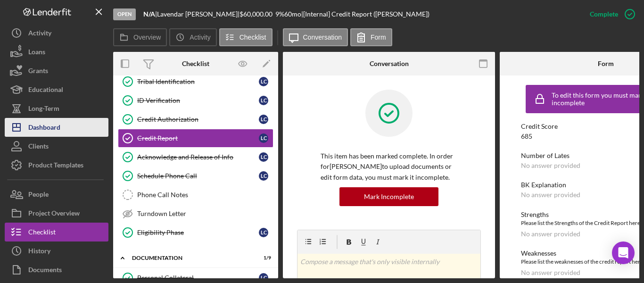
click at [49, 122] on div "Dashboard" at bounding box center [44, 128] width 32 height 21
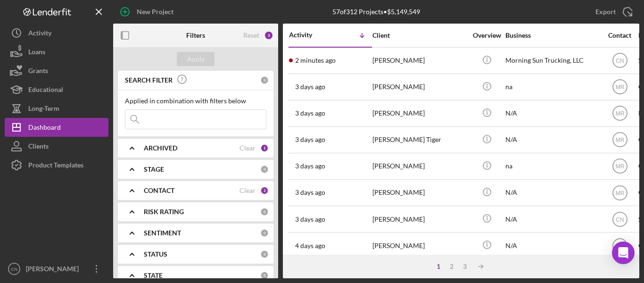
scroll to position [183, 0]
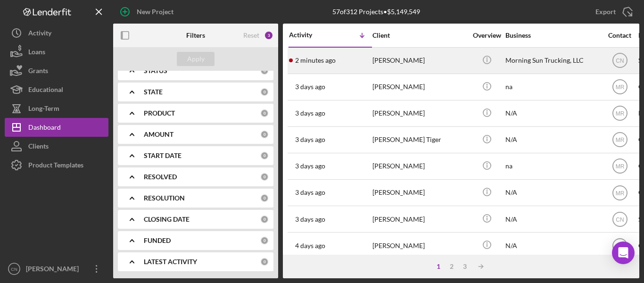
click at [409, 59] on div "[PERSON_NAME]" at bounding box center [420, 60] width 94 height 25
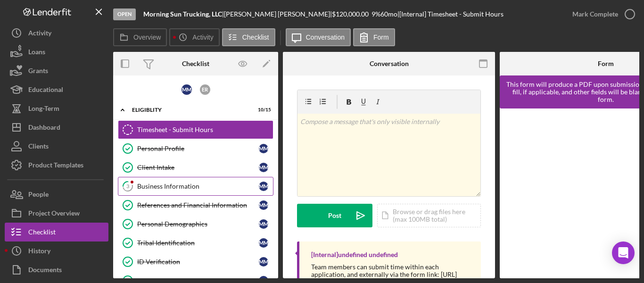
click at [175, 182] on link "3 Business Information M M" at bounding box center [196, 186] width 156 height 19
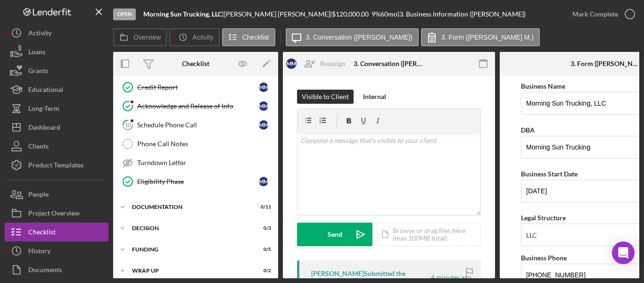
scroll to position [222, 0]
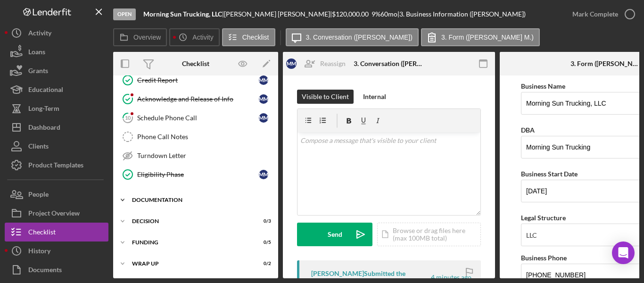
click at [165, 200] on div "Documentation" at bounding box center [199, 200] width 134 height 6
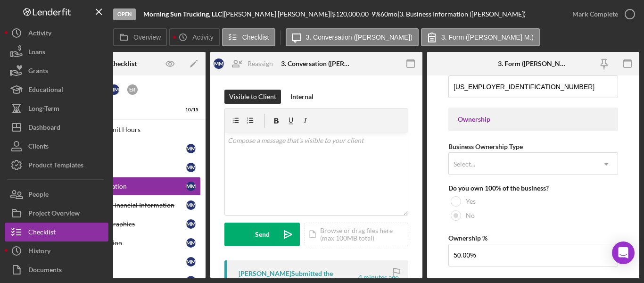
scroll to position [425, 0]
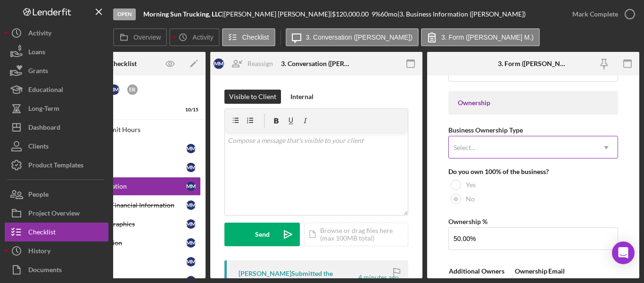
click at [582, 147] on div "Select..." at bounding box center [522, 148] width 146 height 22
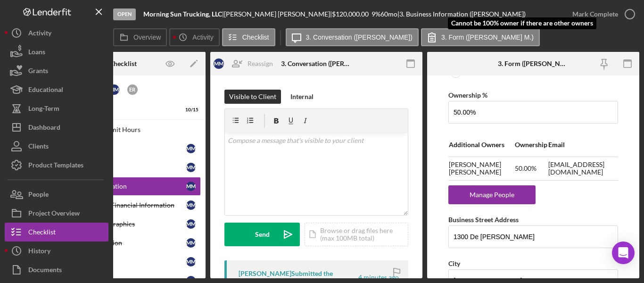
scroll to position [566, 0]
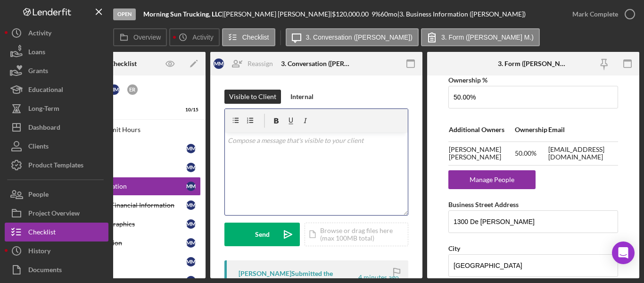
click at [250, 142] on p at bounding box center [317, 140] width 178 height 10
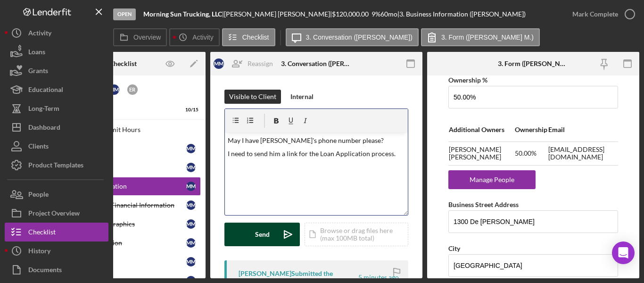
click at [271, 233] on button "Send Icon/icon-invite-send" at bounding box center [262, 235] width 75 height 24
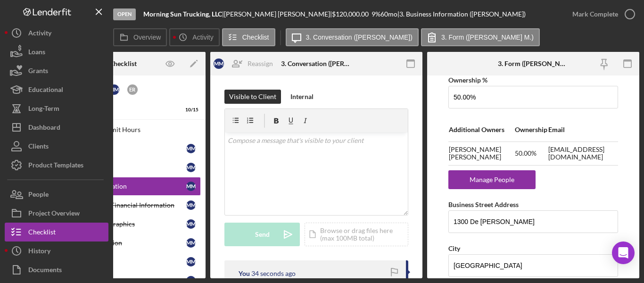
drag, startPoint x: 590, startPoint y: 239, endPoint x: 595, endPoint y: 239, distance: 5.2
click at [595, 239] on div "Business Name Morning Sun Trucking, LLC DBA Morning Sun Trucking Business Start…" at bounding box center [534, 88] width 170 height 1149
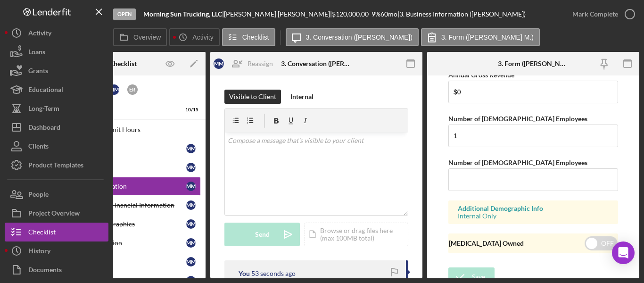
scroll to position [979, 0]
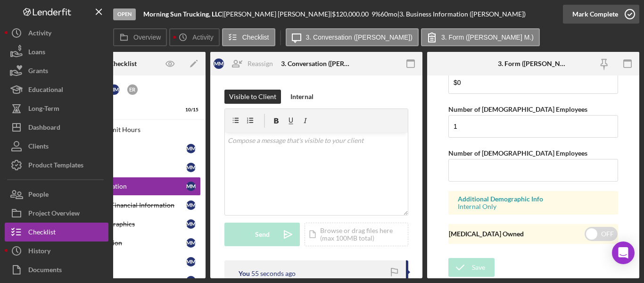
click at [632, 12] on icon "button" at bounding box center [630, 14] width 24 height 24
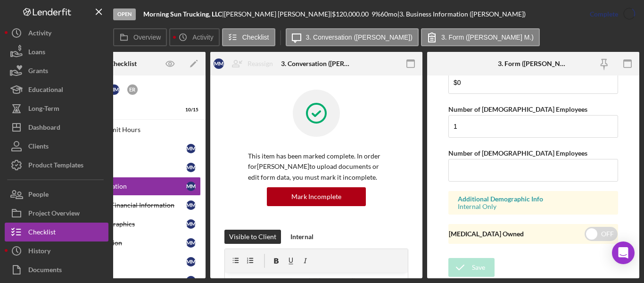
scroll to position [626, 0]
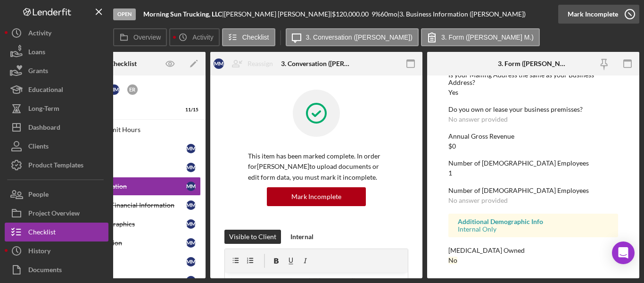
click at [636, 14] on icon "button" at bounding box center [630, 14] width 24 height 24
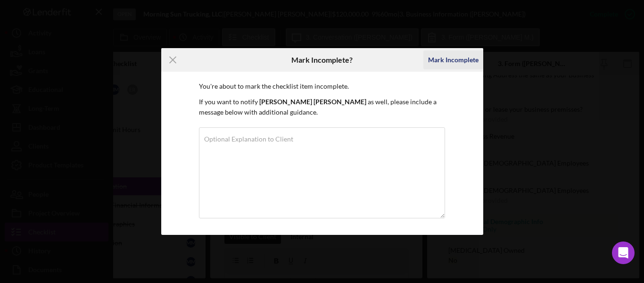
click at [461, 58] on div "Mark Incomplete" at bounding box center [453, 59] width 50 height 19
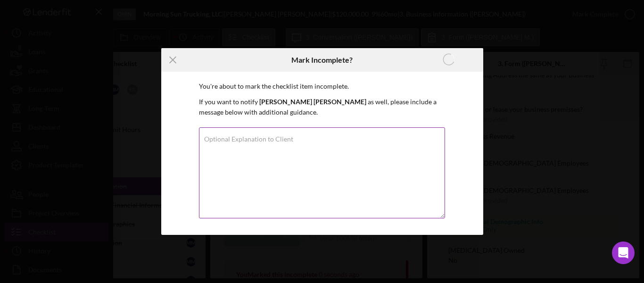
scroll to position [584, 0]
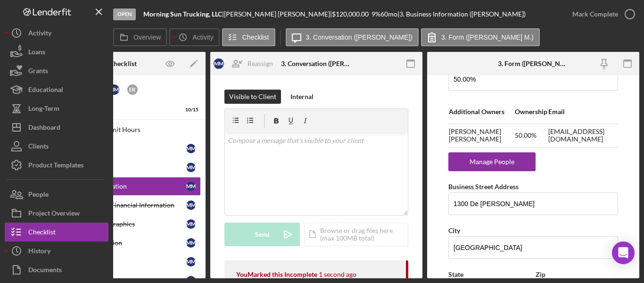
scroll to position [979, 0]
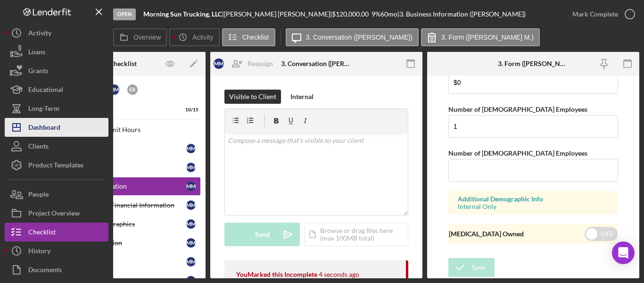
click at [39, 124] on div "Dashboard" at bounding box center [44, 128] width 32 height 21
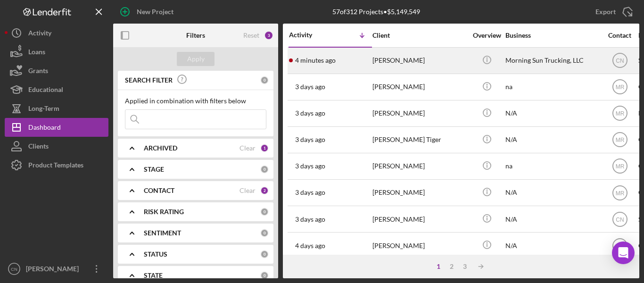
click at [312, 56] on div "4 minutes ago [PERSON_NAME]" at bounding box center [330, 60] width 83 height 25
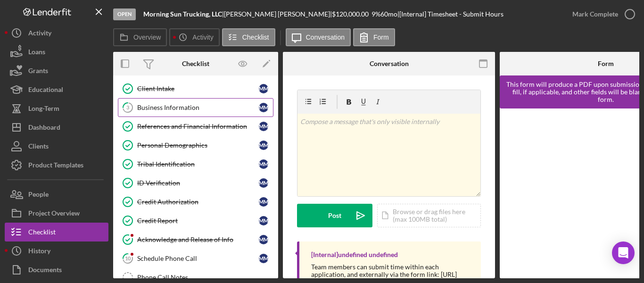
scroll to position [189, 0]
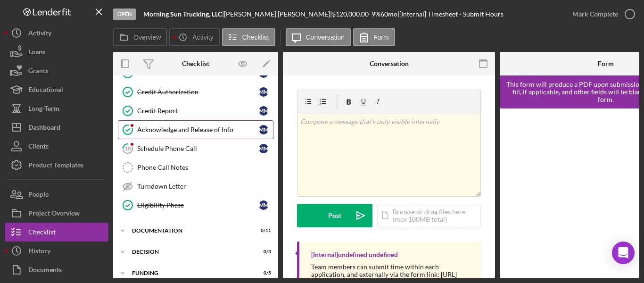
click at [164, 130] on div "Acknowledge and Release of Info" at bounding box center [198, 130] width 122 height 8
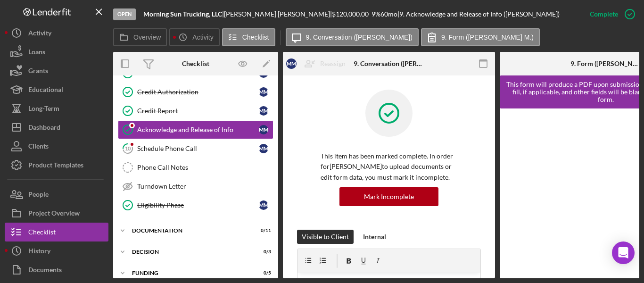
scroll to position [189, 0]
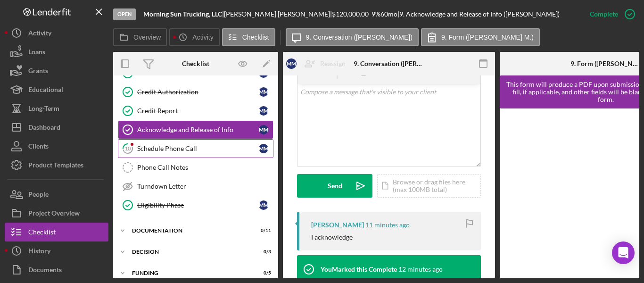
click at [169, 148] on div "Schedule Phone Call" at bounding box center [198, 149] width 122 height 8
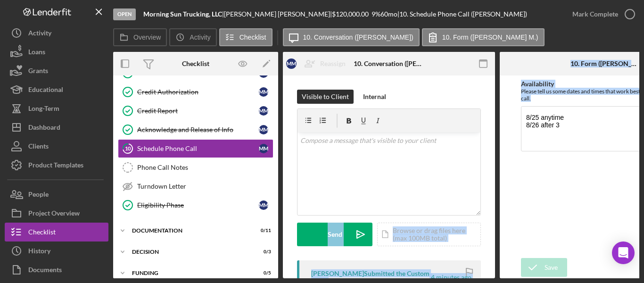
click at [588, 168] on div "Overview Internal Workflow Stage Open Icon/Dropdown Arrow Archive (can unarchiv…" at bounding box center [376, 165] width 526 height 226
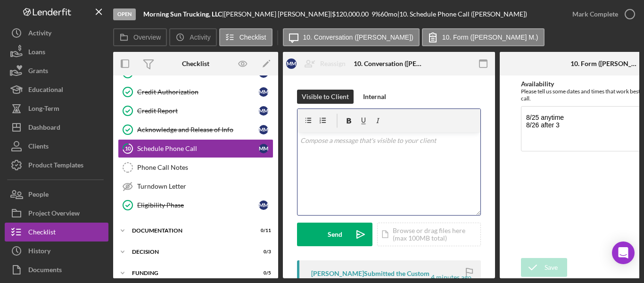
click at [319, 146] on div "v Color teal Color pink Remove color Add row above Add row below Add column bef…" at bounding box center [389, 174] width 183 height 83
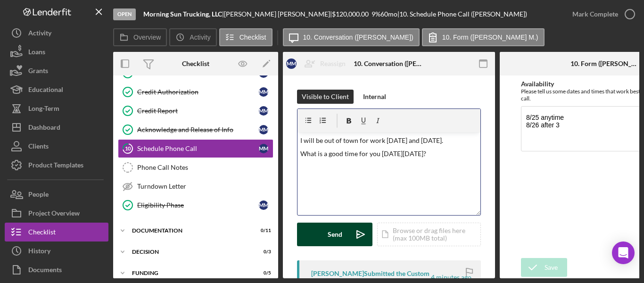
click at [330, 233] on div "Send" at bounding box center [335, 235] width 15 height 24
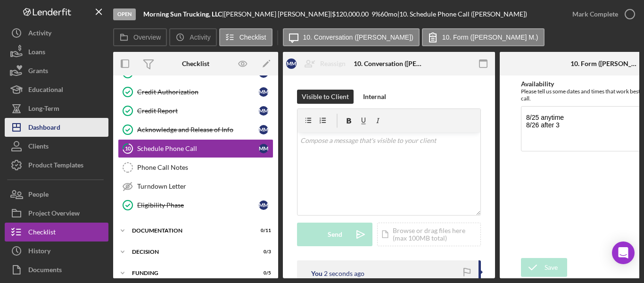
click at [47, 127] on div "Dashboard" at bounding box center [44, 128] width 32 height 21
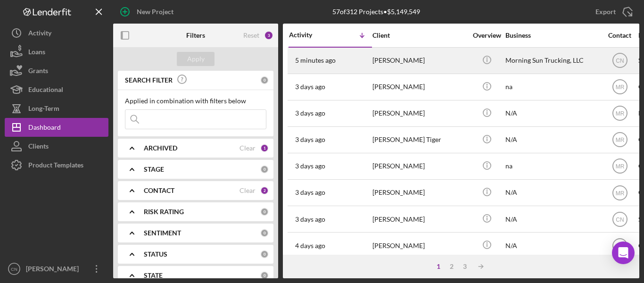
click at [329, 57] on time "5 minutes ago" at bounding box center [315, 61] width 41 height 8
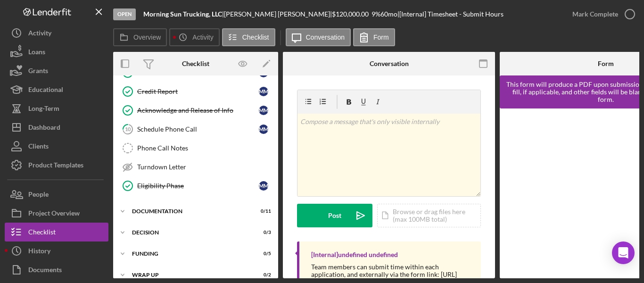
scroll to position [222, 0]
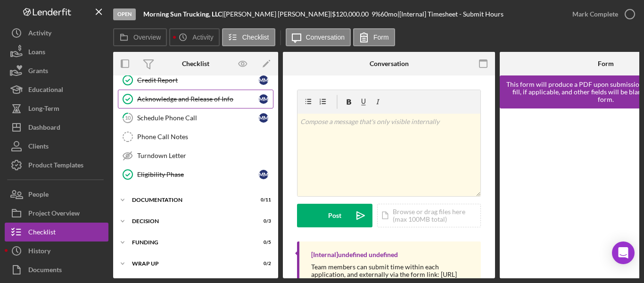
click at [164, 98] on div "Acknowledge and Release of Info" at bounding box center [198, 99] width 122 height 8
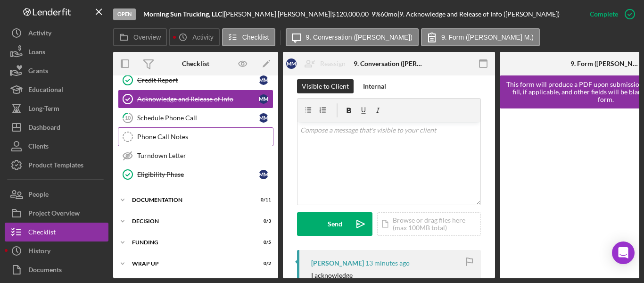
scroll to position [142, 0]
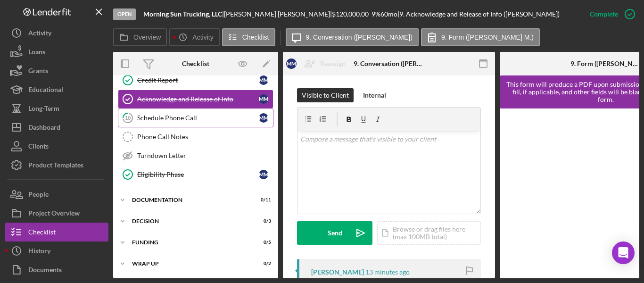
drag, startPoint x: 158, startPoint y: 116, endPoint x: 175, endPoint y: 115, distance: 16.5
click at [158, 115] on div "Schedule Phone Call" at bounding box center [198, 118] width 122 height 8
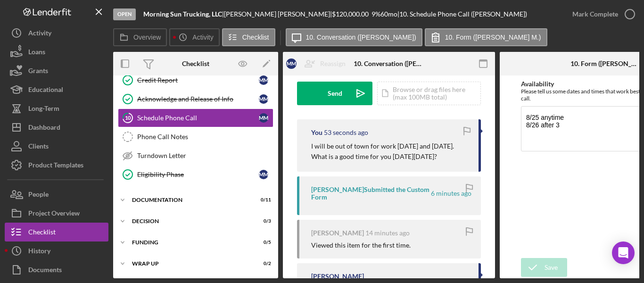
scroll to position [142, 0]
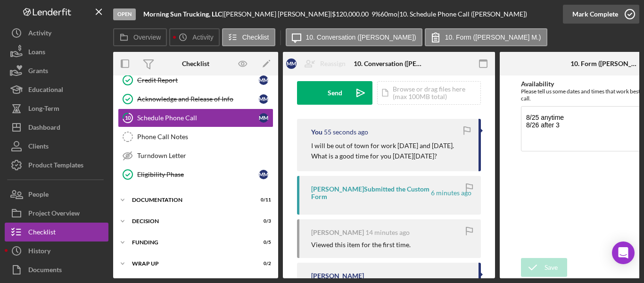
click at [629, 14] on icon "button" at bounding box center [630, 14] width 24 height 24
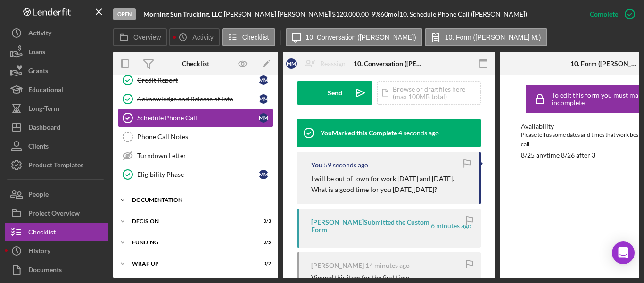
click at [164, 191] on div "Icon/Expander Documentation 0 / 11" at bounding box center [195, 200] width 165 height 19
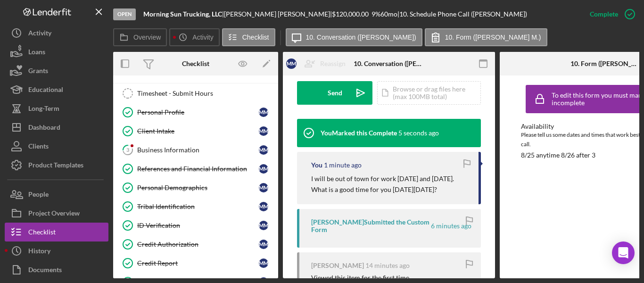
scroll to position [33, 0]
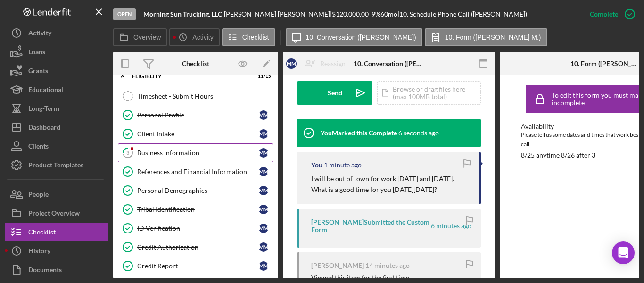
click at [166, 150] on div "Business Information" at bounding box center [198, 153] width 122 height 8
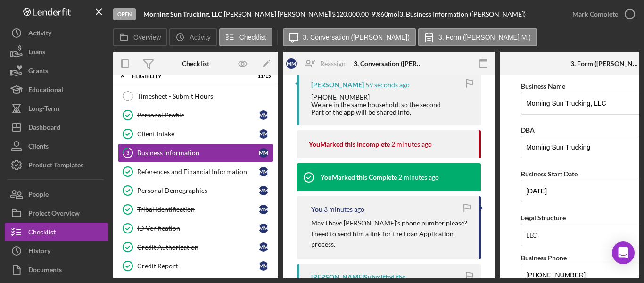
scroll to position [47, 0]
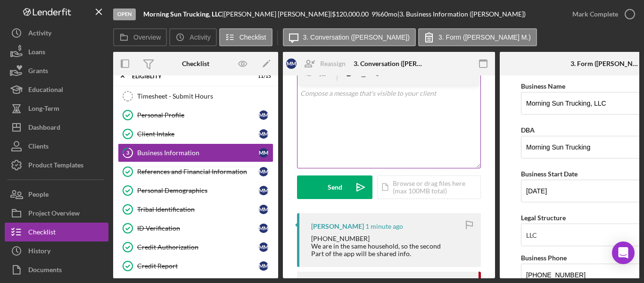
click at [335, 106] on div "v Color teal Color pink Remove color Add row above Add row below Add column bef…" at bounding box center [389, 126] width 183 height 83
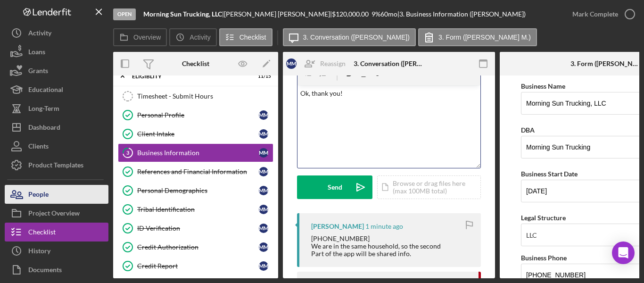
click at [38, 187] on div "People" at bounding box center [38, 195] width 20 height 21
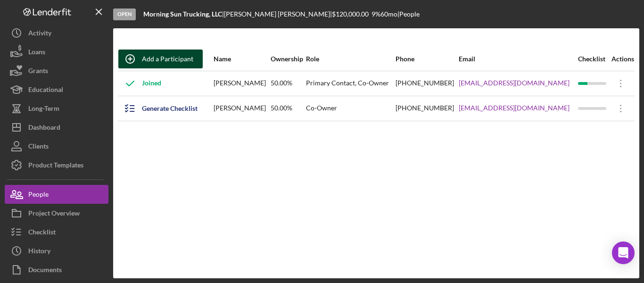
click at [171, 56] on div "Add a Participant" at bounding box center [167, 59] width 51 height 19
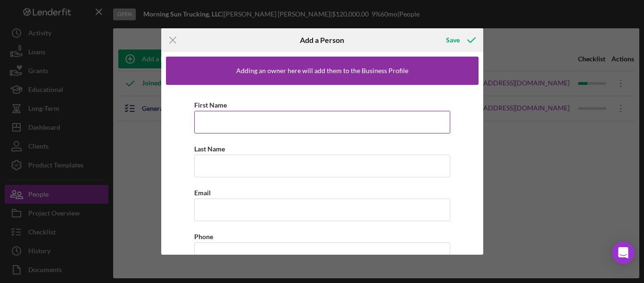
click at [210, 116] on input "First Name" at bounding box center [322, 122] width 256 height 23
type input "[PERSON_NAME]"
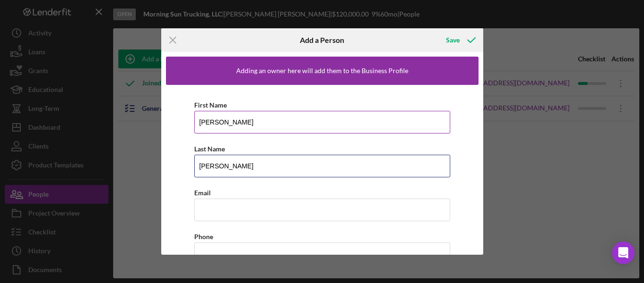
type input "[PERSON_NAME]"
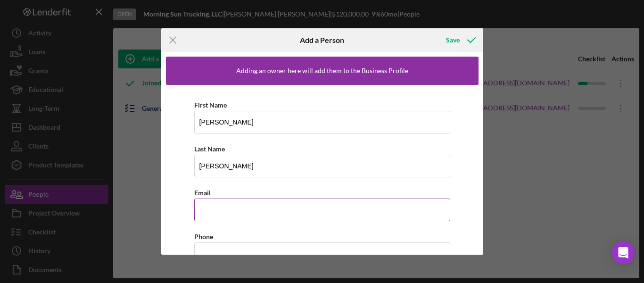
click at [227, 212] on input "Email" at bounding box center [322, 210] width 256 height 23
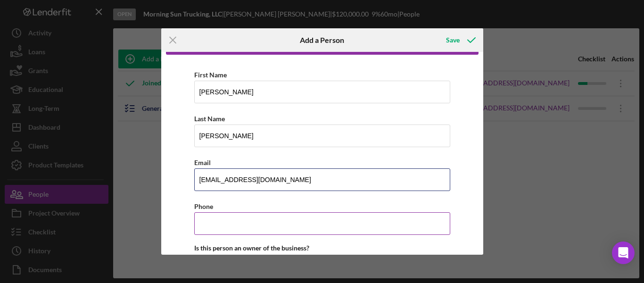
scroll to position [47, 0]
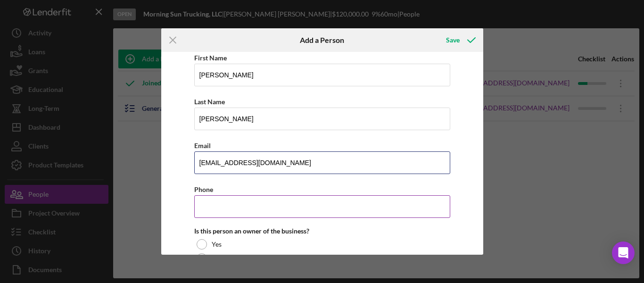
type input "[EMAIL_ADDRESS][DOMAIN_NAME]"
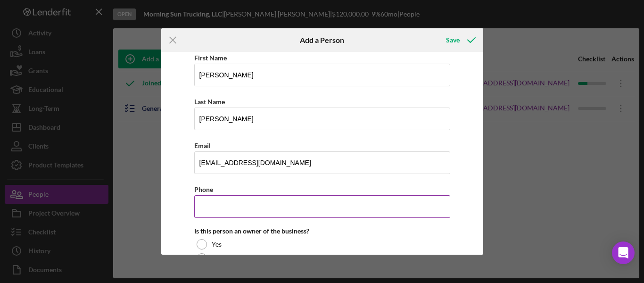
click at [219, 206] on input "Phone" at bounding box center [322, 206] width 256 height 23
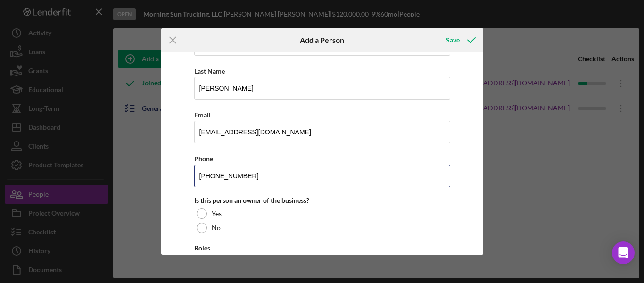
scroll to position [129, 0]
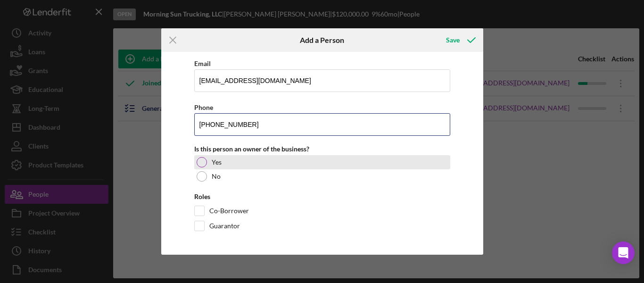
type input "[PHONE_NUMBER]"
click at [202, 160] on div at bounding box center [202, 162] width 10 height 10
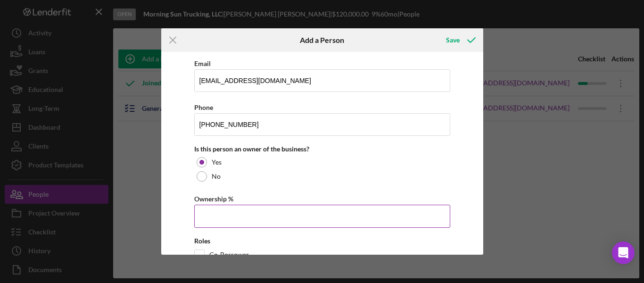
click at [208, 211] on input "Ownership %" at bounding box center [322, 216] width 256 height 23
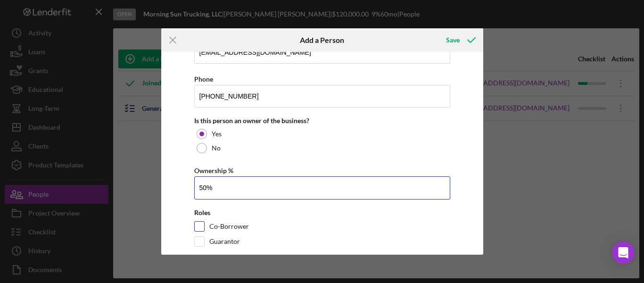
scroll to position [173, 0]
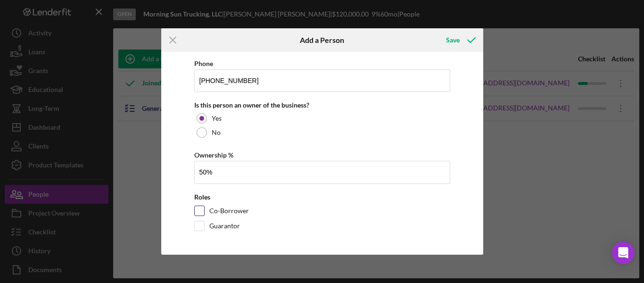
type input "50.00%"
click at [201, 211] on input "Co-Borrower" at bounding box center [199, 210] width 9 height 9
checkbox input "true"
click at [451, 37] on div "Save" at bounding box center [453, 40] width 14 height 19
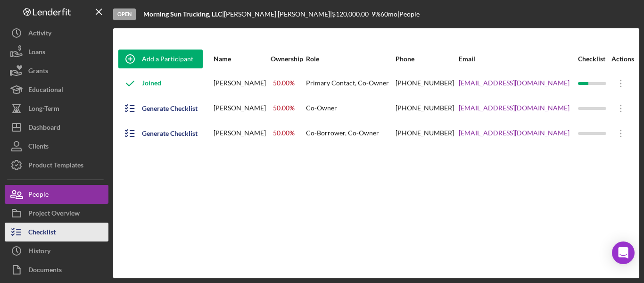
click at [45, 235] on div "Checklist" at bounding box center [41, 233] width 27 height 21
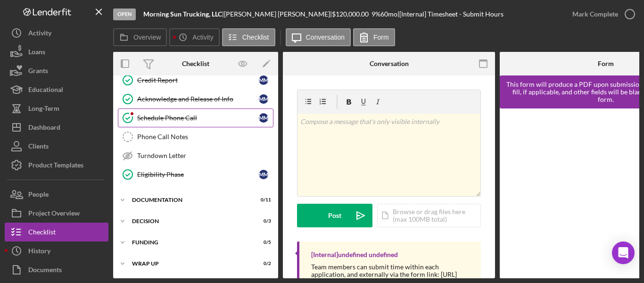
click at [175, 117] on div "Schedule Phone Call" at bounding box center [198, 118] width 122 height 8
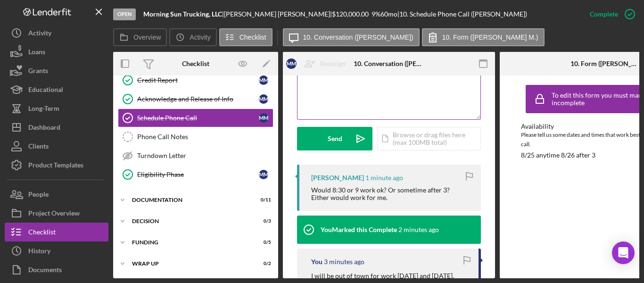
scroll to position [94, 0]
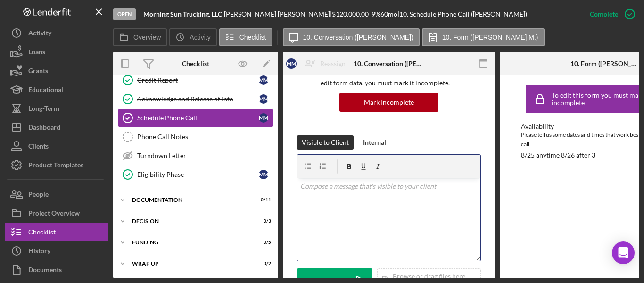
click at [317, 183] on p at bounding box center [389, 186] width 178 height 10
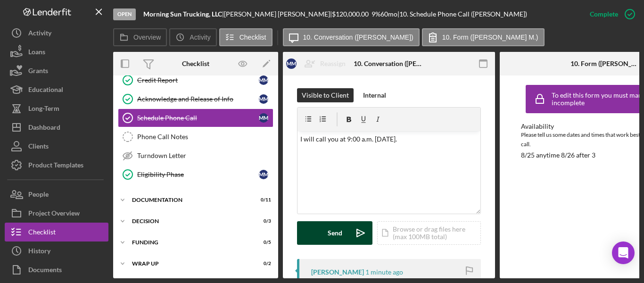
click at [338, 228] on div "Send" at bounding box center [335, 233] width 15 height 24
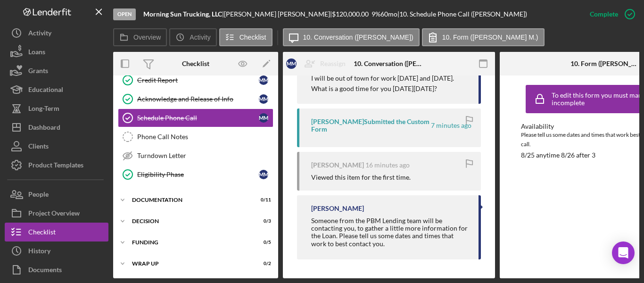
scroll to position [493, 0]
click at [147, 96] on div "Acknowledge and Release of Info" at bounding box center [198, 99] width 122 height 8
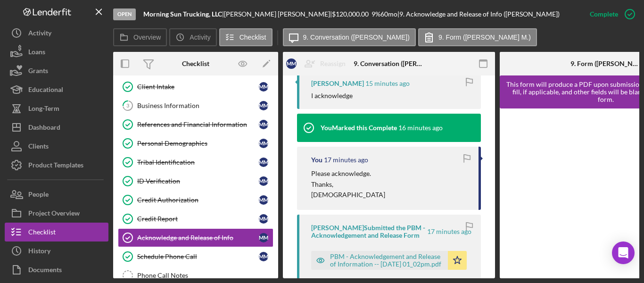
scroll to position [33, 0]
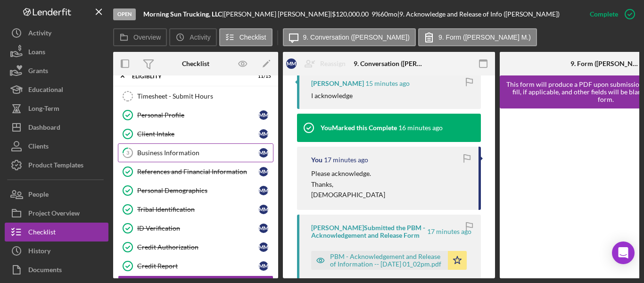
click at [182, 150] on div "Business Information" at bounding box center [198, 153] width 122 height 8
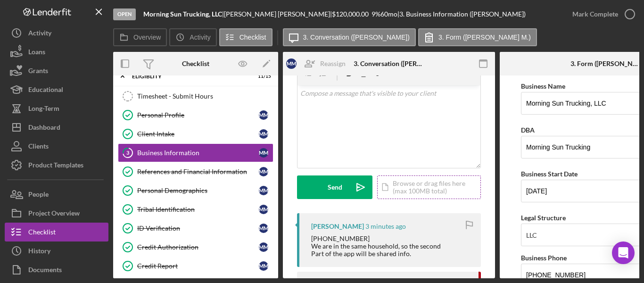
scroll to position [142, 0]
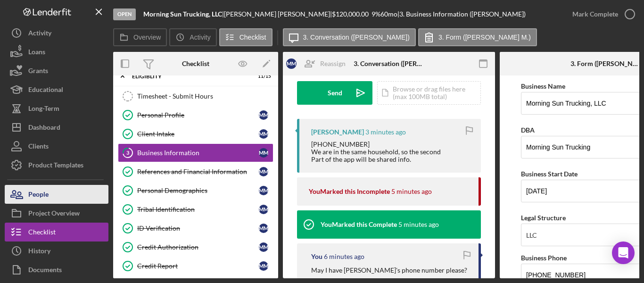
click at [36, 195] on div "People" at bounding box center [38, 195] width 20 height 21
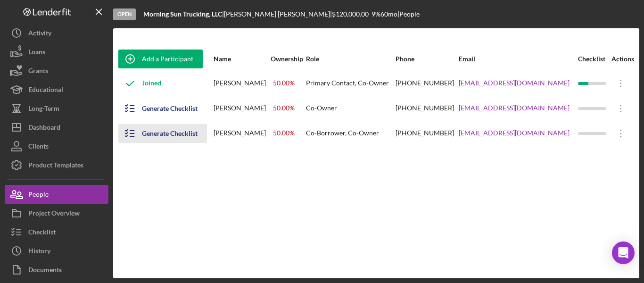
click at [153, 133] on div "Generate Checklist" at bounding box center [170, 133] width 56 height 19
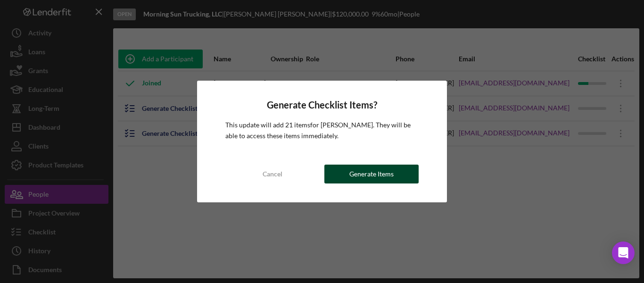
click at [369, 178] on div "Generate Items" at bounding box center [372, 174] width 44 height 19
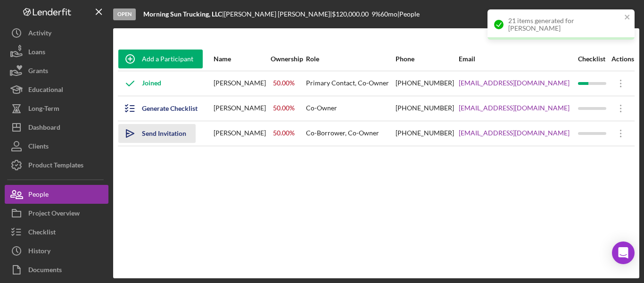
click at [158, 130] on div "Send Invitation" at bounding box center [164, 133] width 44 height 19
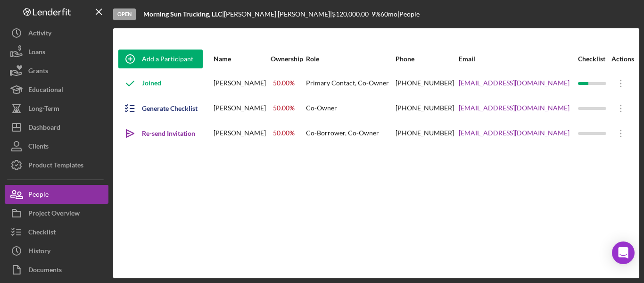
drag, startPoint x: 621, startPoint y: 111, endPoint x: 540, endPoint y: 124, distance: 82.1
click at [407, 169] on div "Add a Participant Name Ownership Role Phone Email Checklist Actions Joined [PER…" at bounding box center [376, 153] width 526 height 212
click at [609, 110] on icon "Icon/Overflow" at bounding box center [621, 109] width 24 height 24
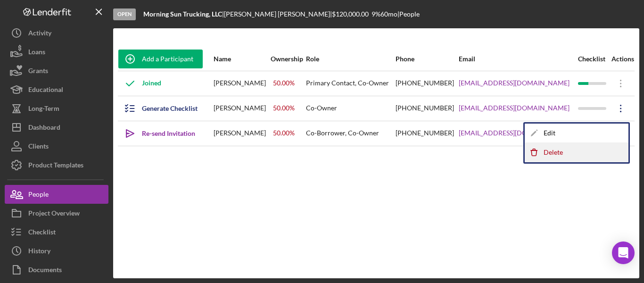
click at [550, 150] on div "Icon/Delete Delete" at bounding box center [577, 152] width 104 height 19
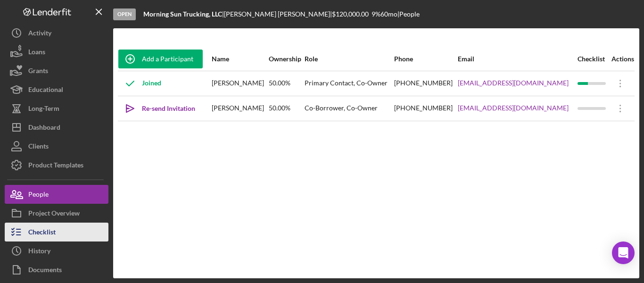
click at [49, 229] on div "Checklist" at bounding box center [41, 233] width 27 height 21
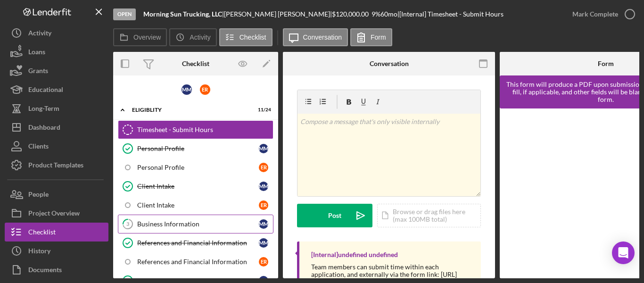
click at [178, 226] on div "Business Information" at bounding box center [198, 224] width 122 height 8
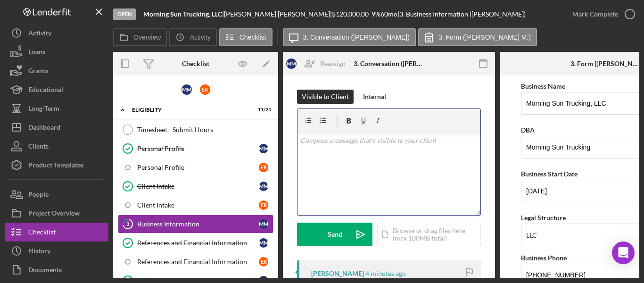
click at [333, 146] on div "v Color teal Color pink Remove color Add row above Add row below Add column bef…" at bounding box center [389, 174] width 183 height 83
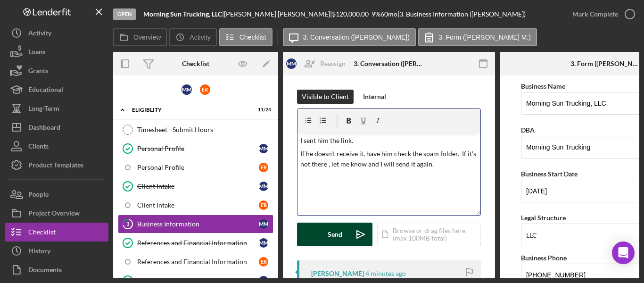
click at [332, 228] on div "Send" at bounding box center [335, 235] width 15 height 24
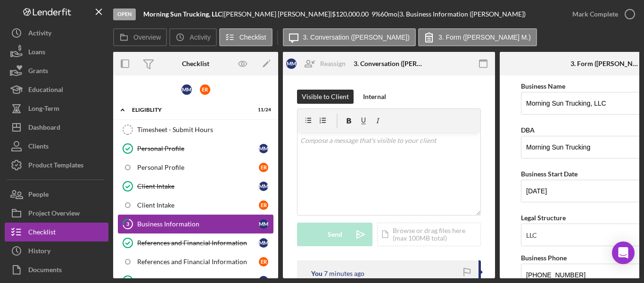
click at [176, 218] on link "3 Business Information M M" at bounding box center [196, 224] width 156 height 19
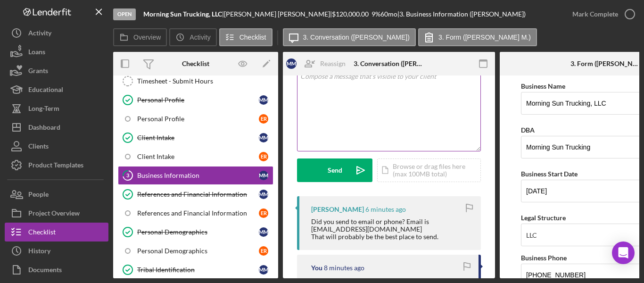
scroll to position [47, 0]
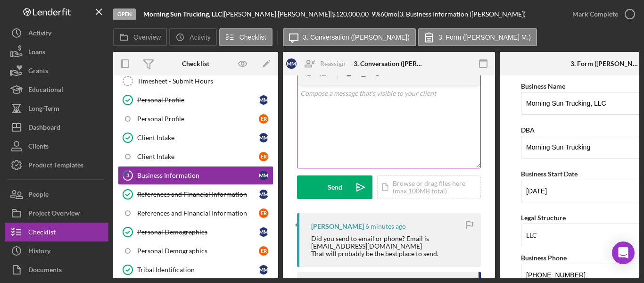
click at [328, 102] on div "v Color teal Color pink Remove color Add row above Add row below Add column bef…" at bounding box center [389, 126] width 183 height 83
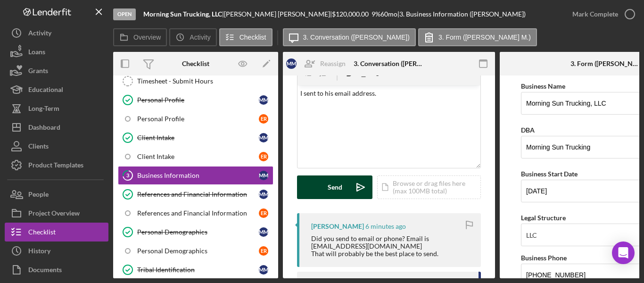
click at [325, 191] on button "Send Icon/icon-invite-send" at bounding box center [334, 187] width 75 height 24
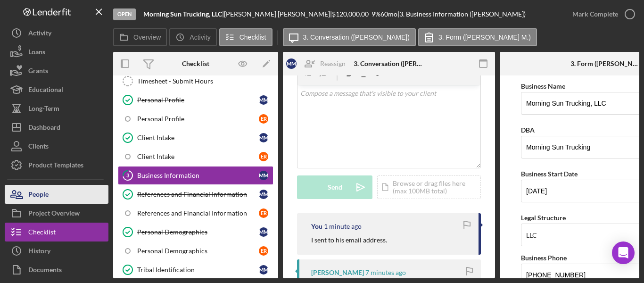
click at [47, 195] on div "People" at bounding box center [38, 195] width 20 height 21
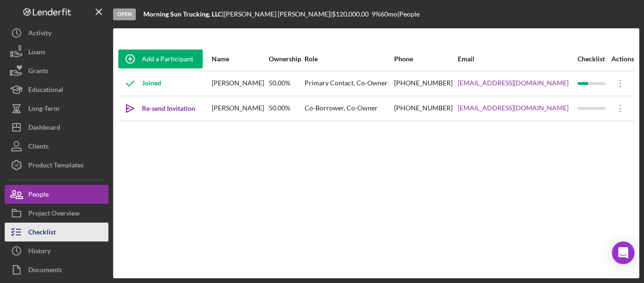
click at [40, 233] on div "Checklist" at bounding box center [41, 233] width 27 height 21
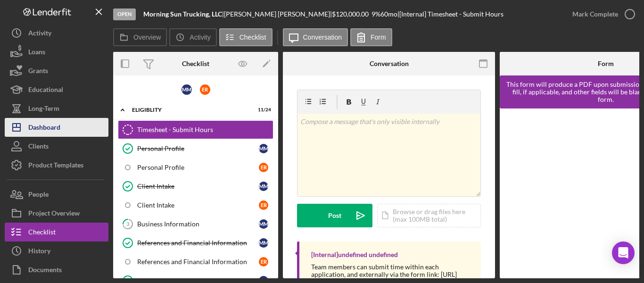
click at [59, 127] on div "Dashboard" at bounding box center [44, 128] width 32 height 21
